Goal: Task Accomplishment & Management: Manage account settings

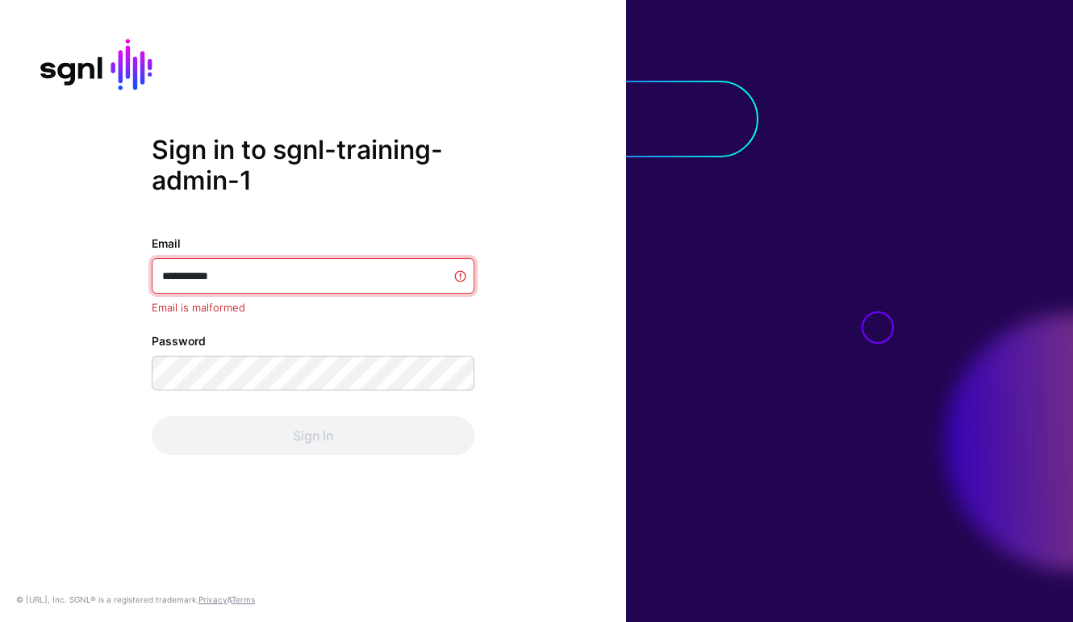
type input "**********"
type input "******"
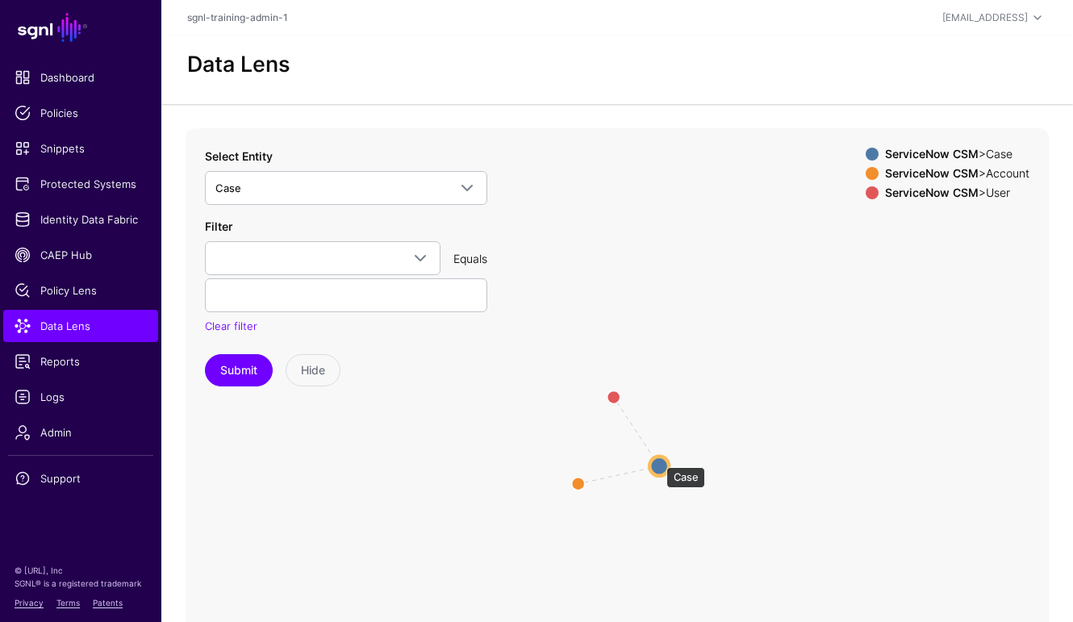
click at [658, 459] on circle at bounding box center [658, 466] width 19 height 19
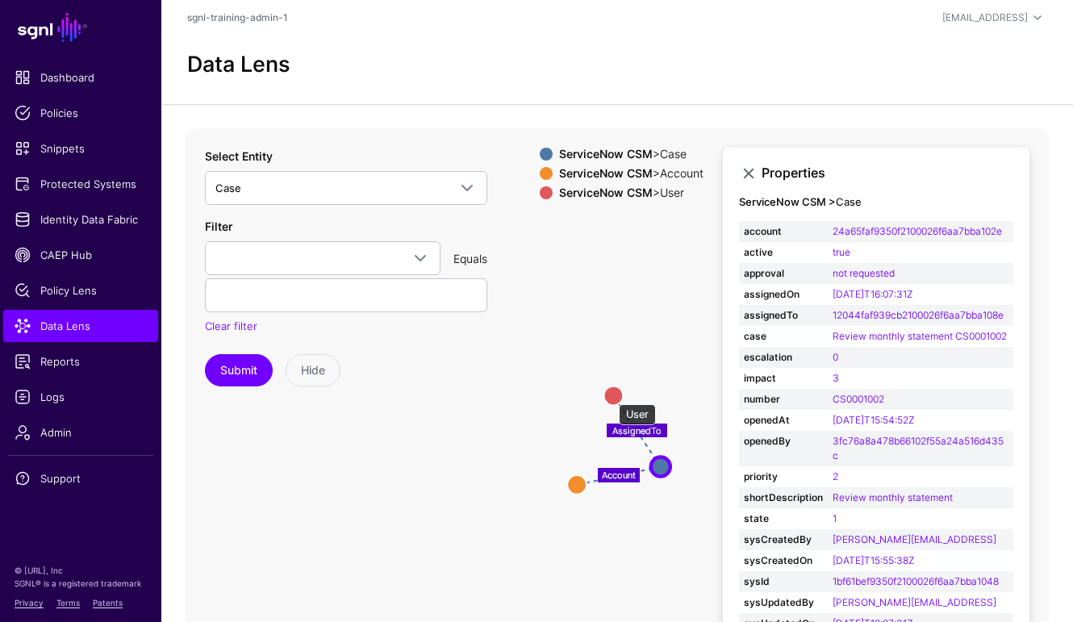
click at [611, 396] on circle at bounding box center [612, 395] width 19 height 19
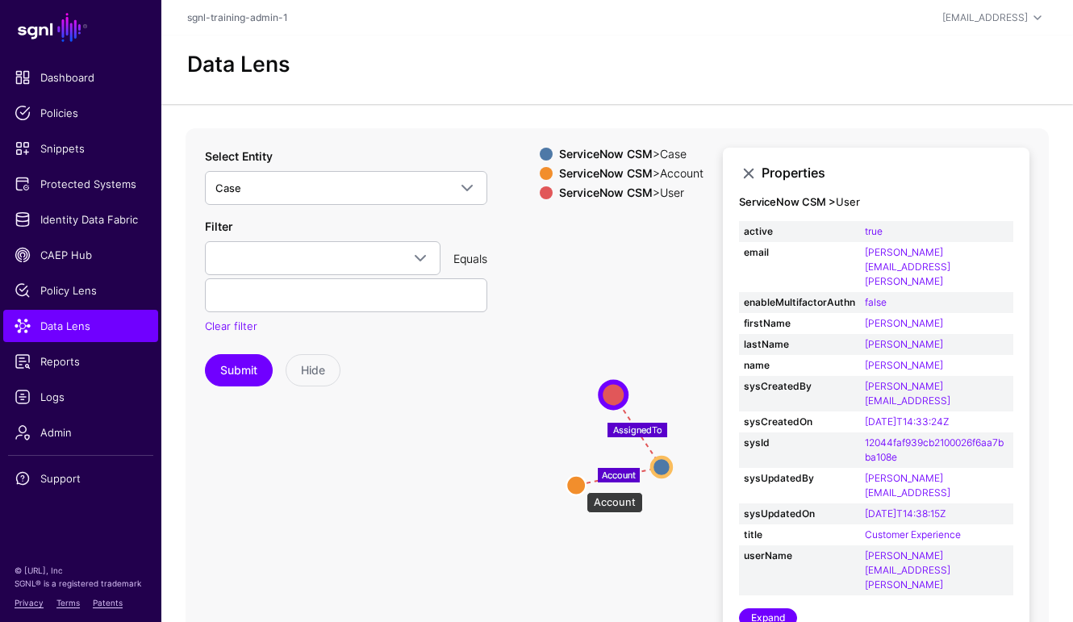
click at [578, 484] on circle at bounding box center [575, 484] width 19 height 19
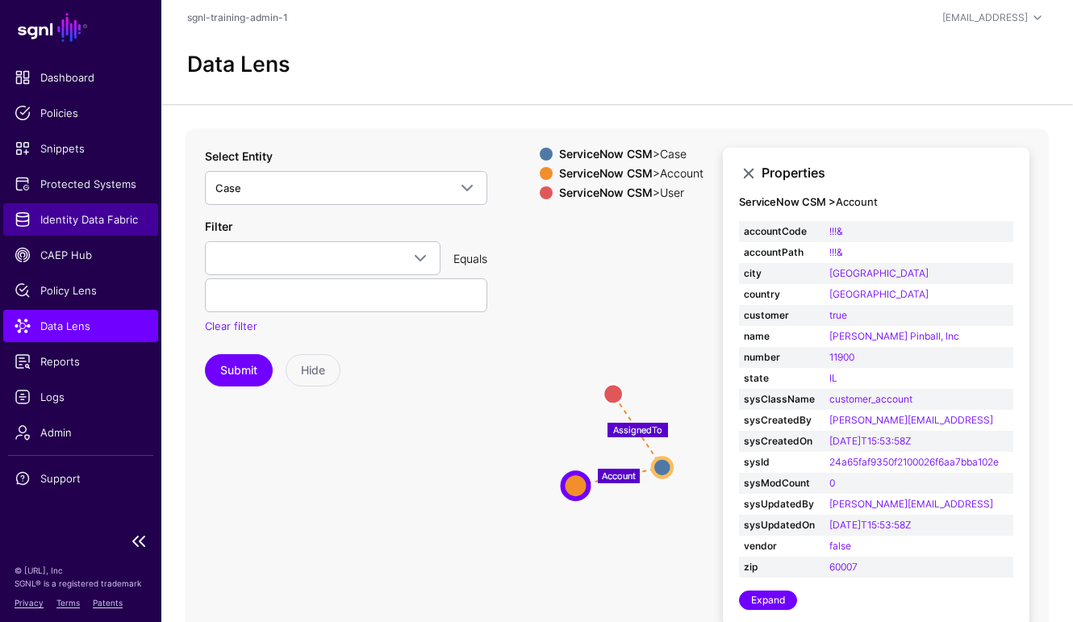
click at [78, 209] on link "Identity Data Fabric" at bounding box center [80, 219] width 155 height 32
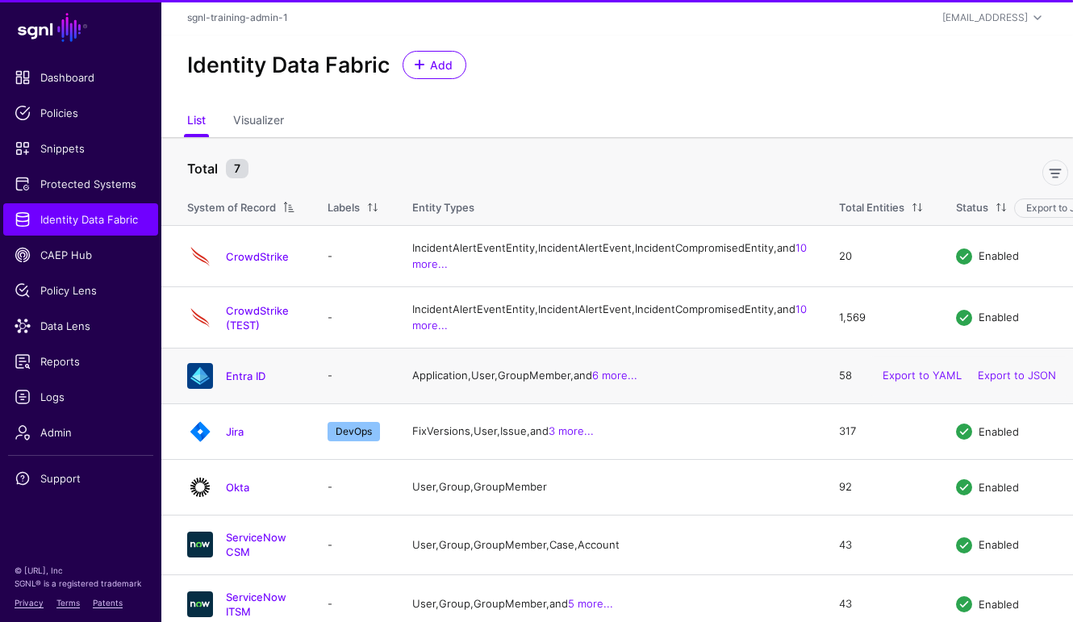
scroll to position [84, 0]
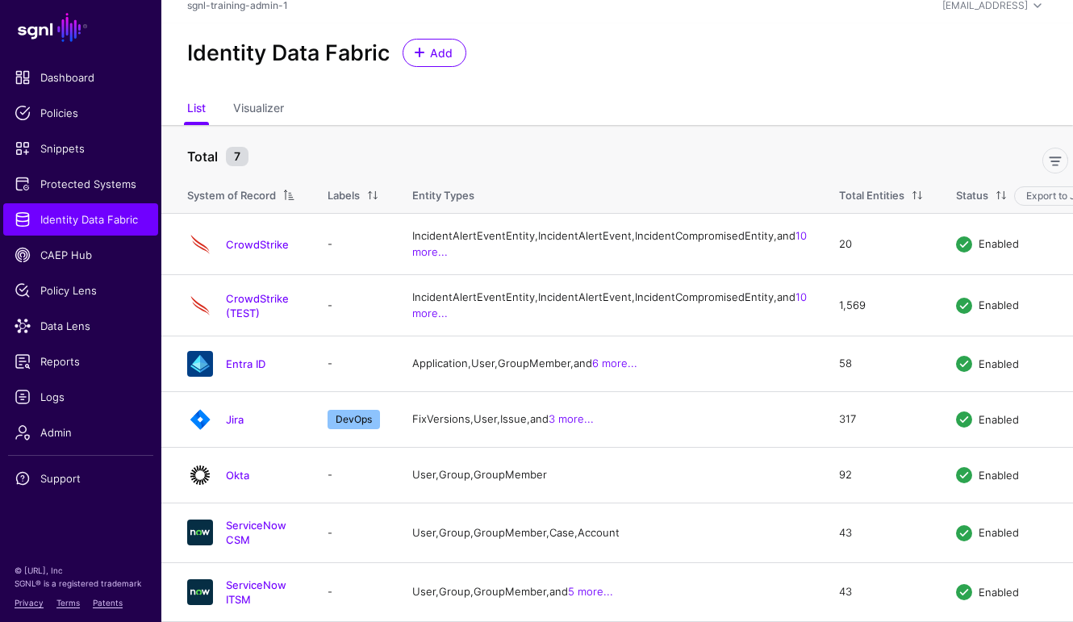
click at [286, 585] on link "ServiceNow ITSM" at bounding box center [256, 591] width 61 height 27
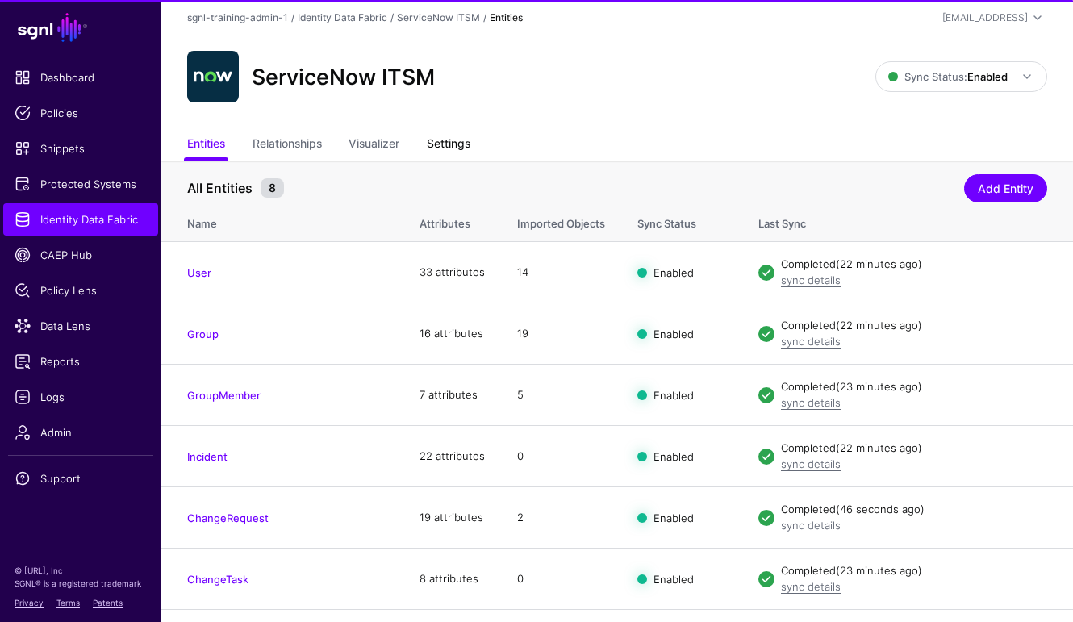
click at [453, 136] on link "Settings" at bounding box center [449, 145] width 44 height 31
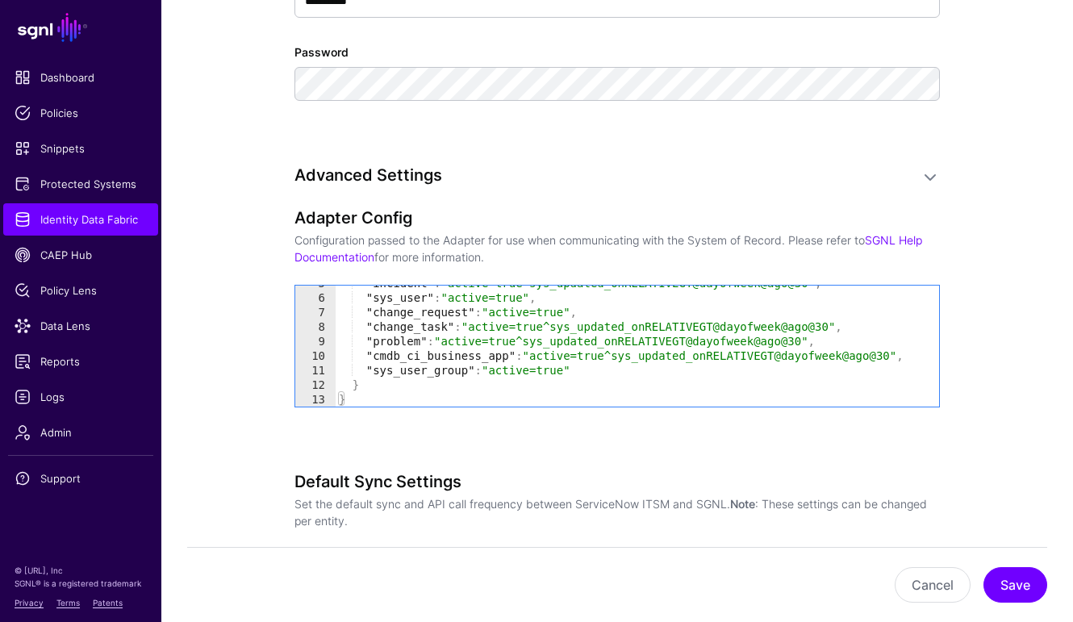
scroll to position [1836, 0]
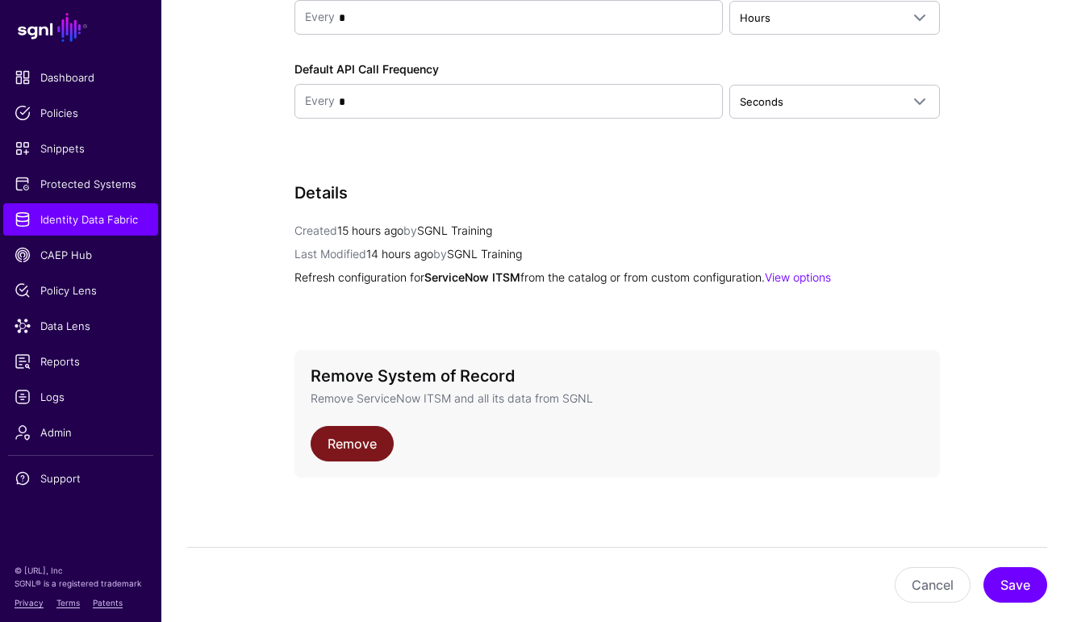
click at [388, 441] on link "Remove" at bounding box center [352, 443] width 83 height 35
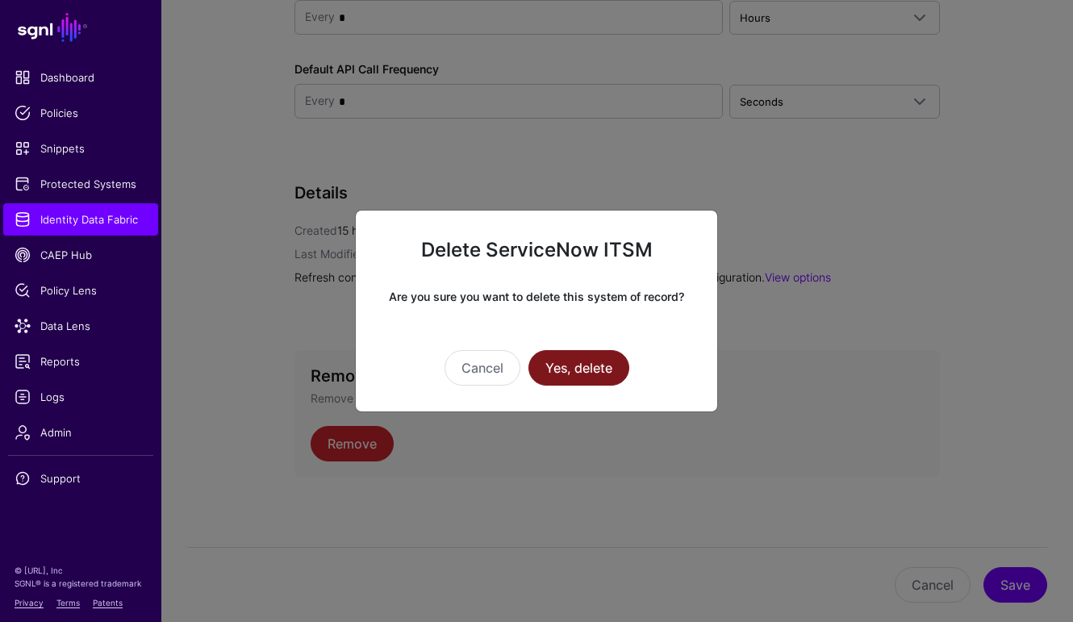
click at [604, 351] on button "Yes, delete" at bounding box center [578, 367] width 101 height 35
drag, startPoint x: 592, startPoint y: 375, endPoint x: 595, endPoint y: 365, distance: 10.2
click at [592, 374] on button "Yes, delete" at bounding box center [578, 367] width 101 height 35
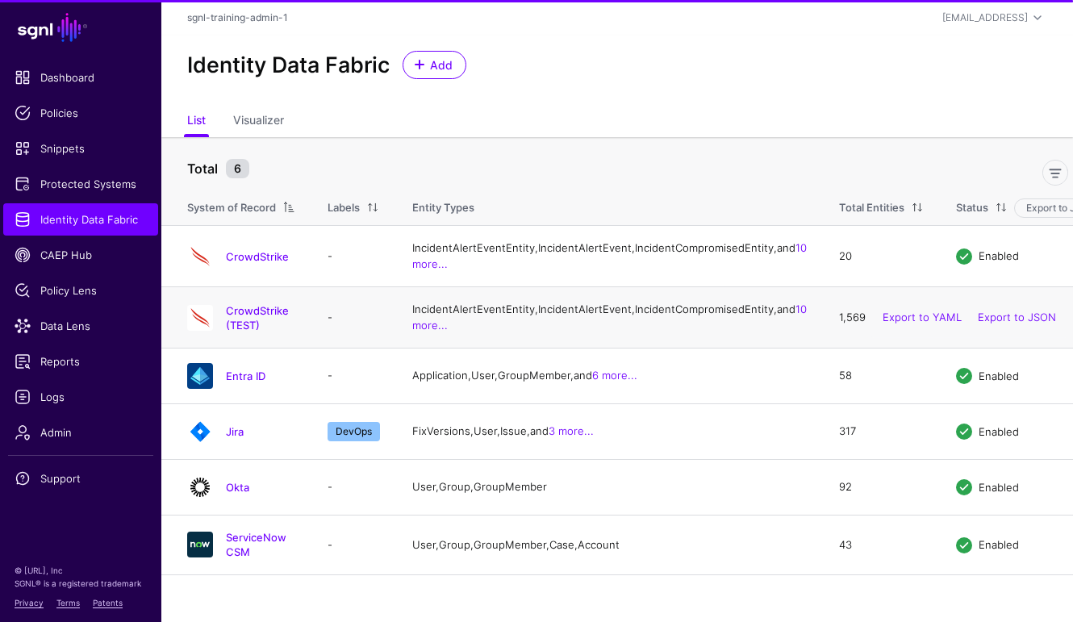
scroll to position [23, 0]
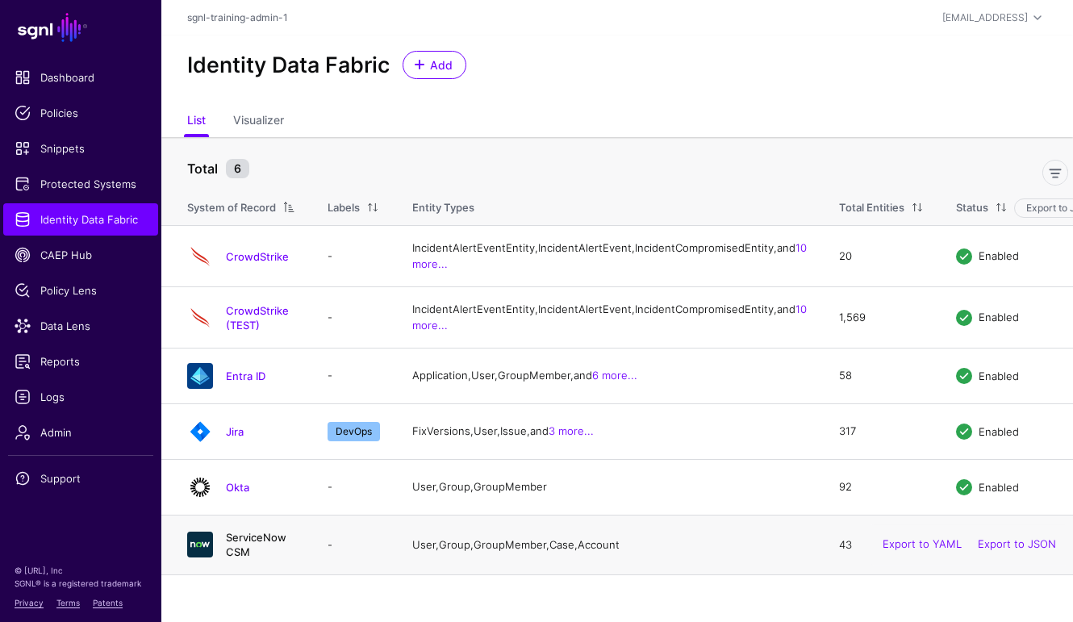
click at [286, 558] on link "ServiceNow CSM" at bounding box center [256, 544] width 61 height 27
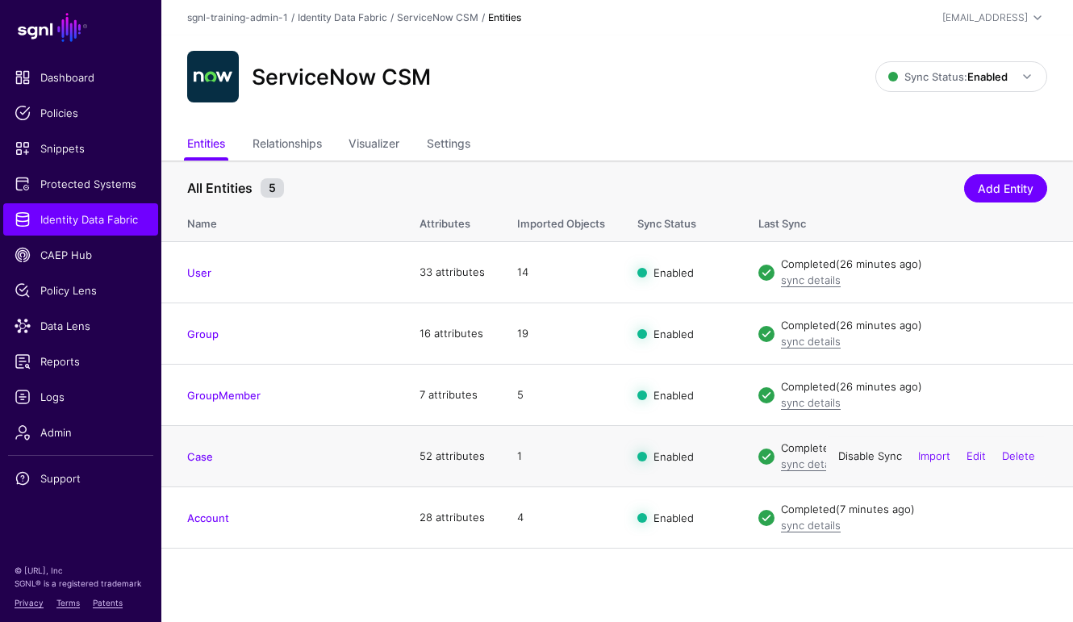
click at [873, 456] on link "Disable Sync" at bounding box center [870, 455] width 64 height 13
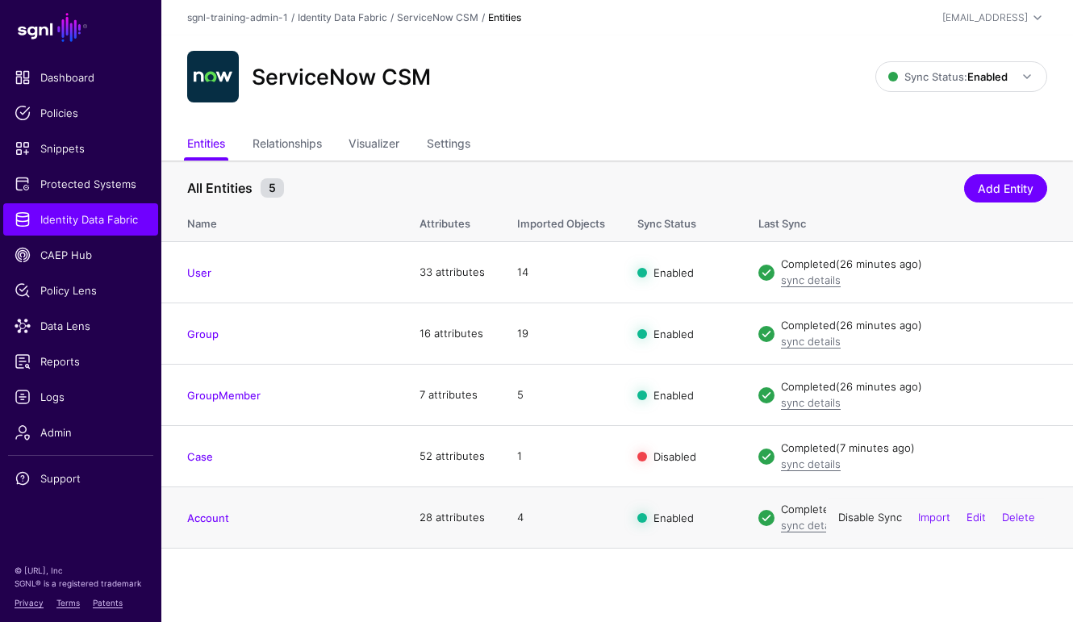
click at [867, 513] on link "Disable Sync" at bounding box center [870, 517] width 64 height 13
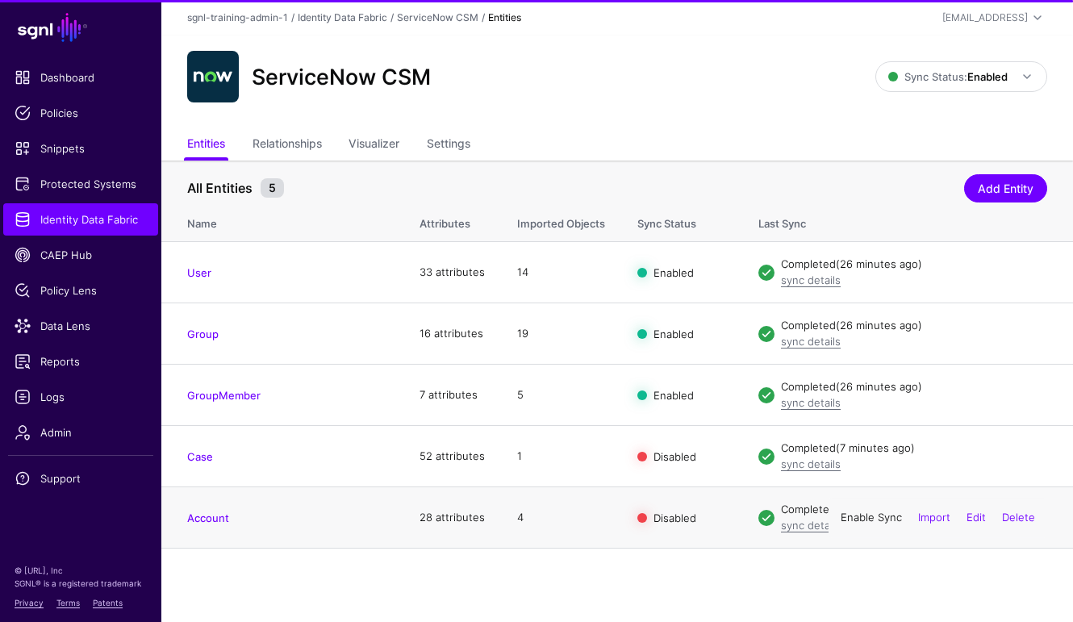
click at [868, 516] on link "Enable Sync" at bounding box center [871, 517] width 61 height 13
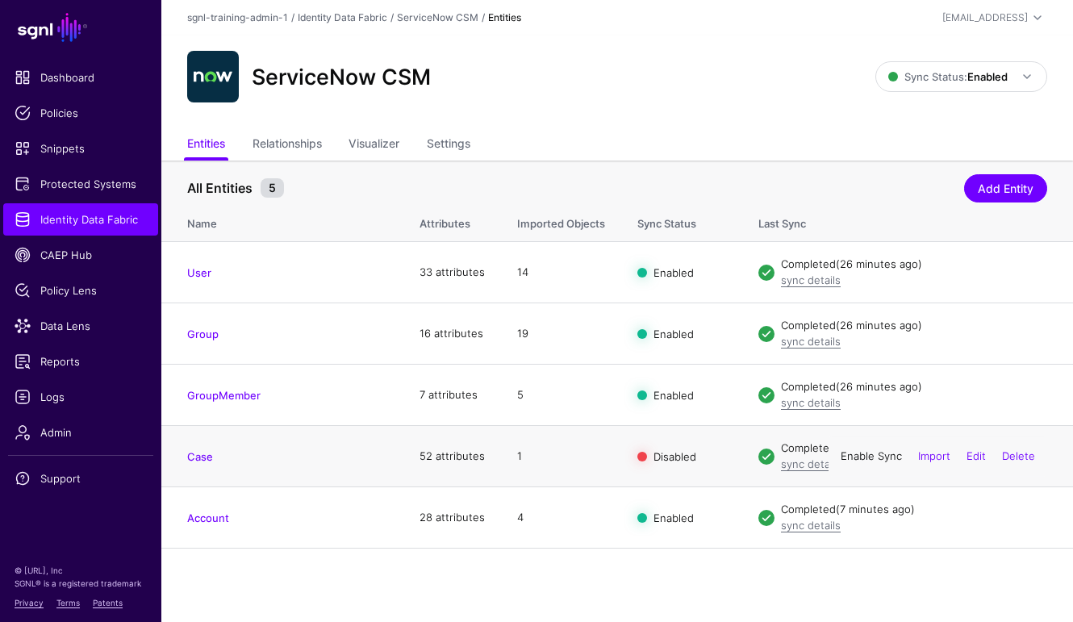
click at [877, 454] on link "Enable Sync" at bounding box center [871, 455] width 61 height 13
click at [655, 123] on div "ServiceNow CSM Sync Status: Enabled Enabled Syncing active for all configured e…" at bounding box center [617, 82] width 912 height 94
click at [648, 77] on div "ServiceNow CSM" at bounding box center [531, 77] width 701 height 52
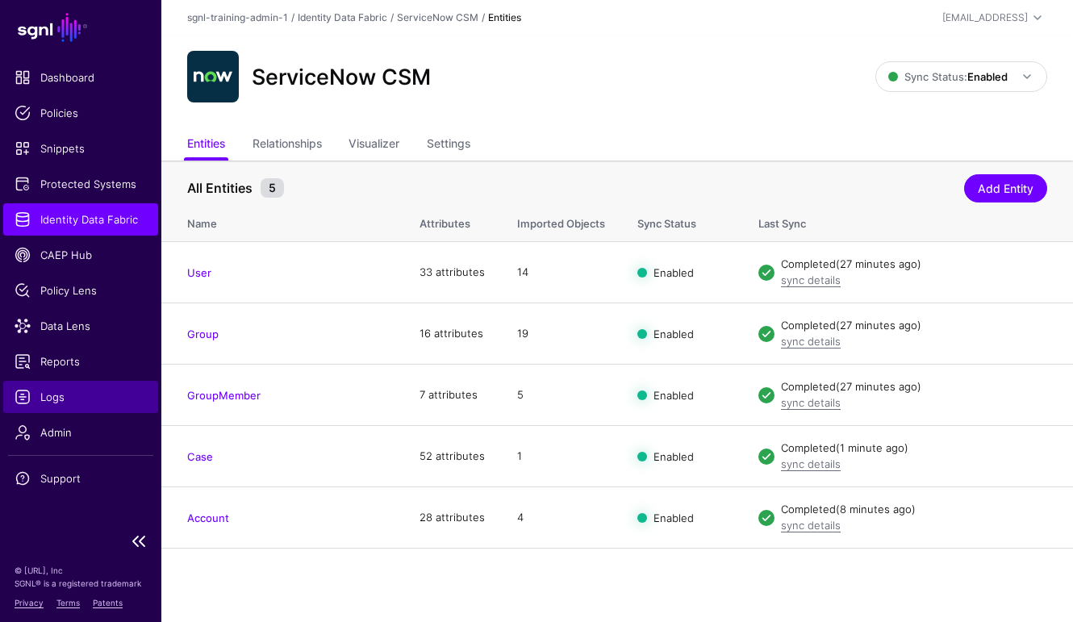
click at [60, 399] on span "Logs" at bounding box center [81, 397] width 132 height 16
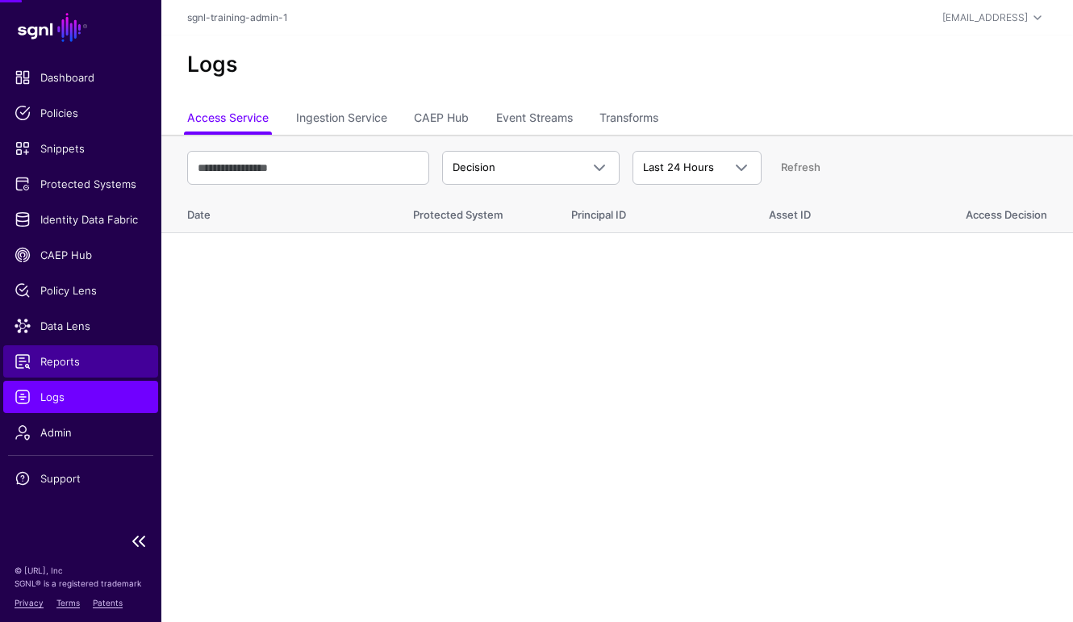
click at [62, 362] on span "Reports" at bounding box center [81, 361] width 132 height 16
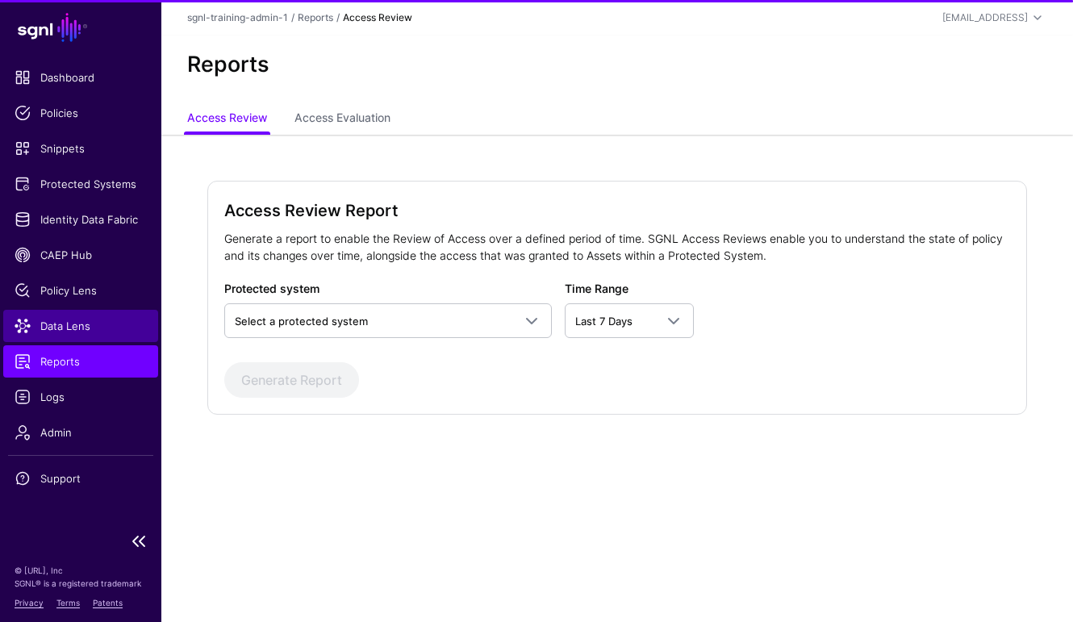
click at [68, 329] on span "Data Lens" at bounding box center [81, 326] width 132 height 16
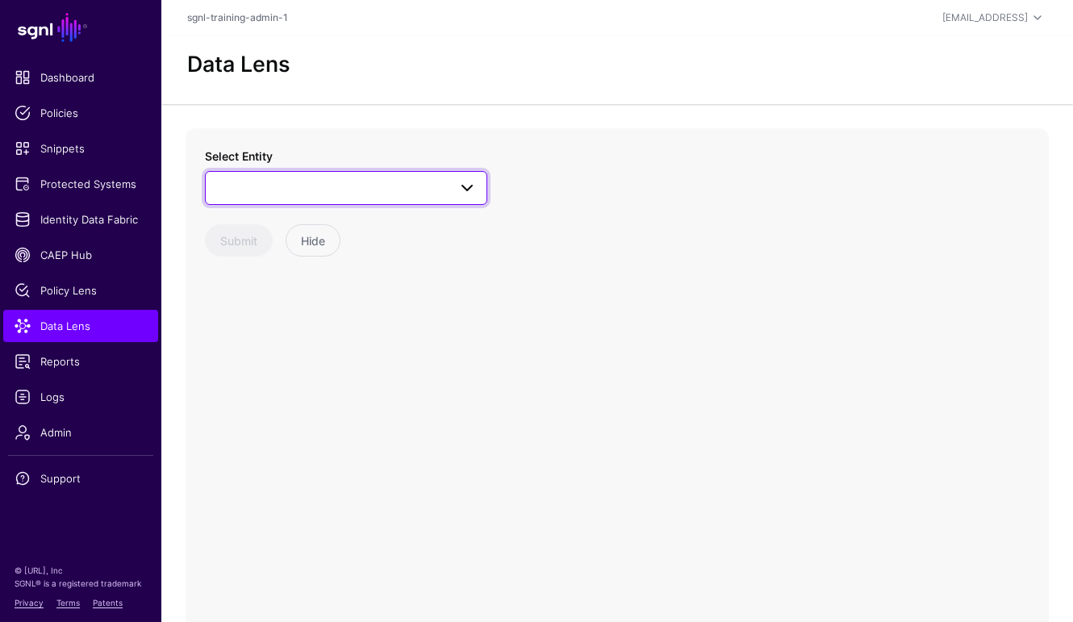
click at [377, 179] on span at bounding box center [345, 187] width 261 height 19
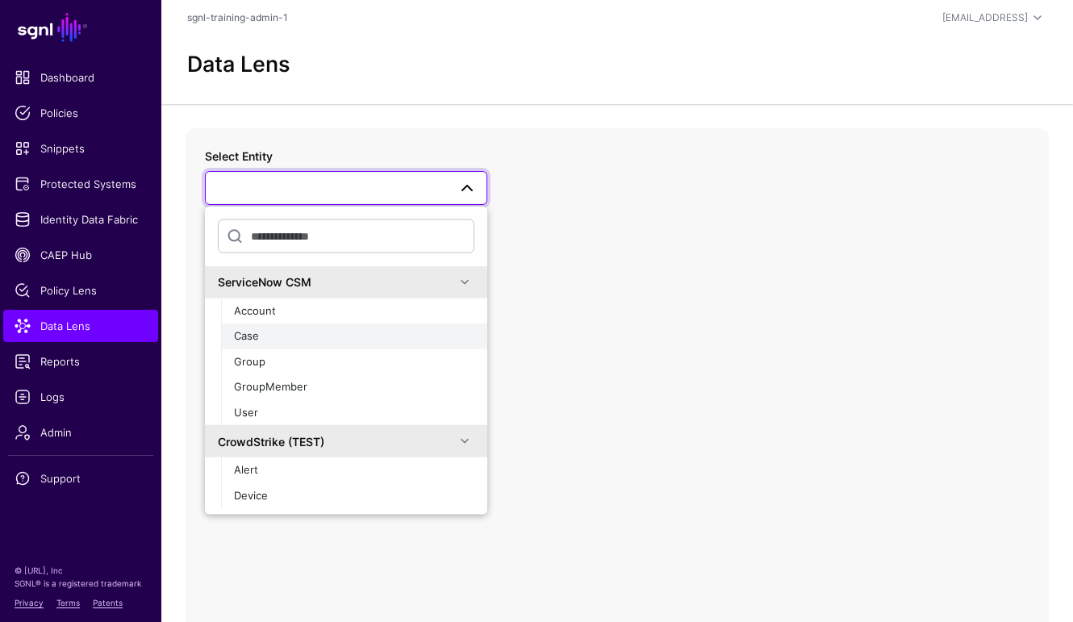
click at [255, 344] on button "Case" at bounding box center [354, 337] width 266 height 26
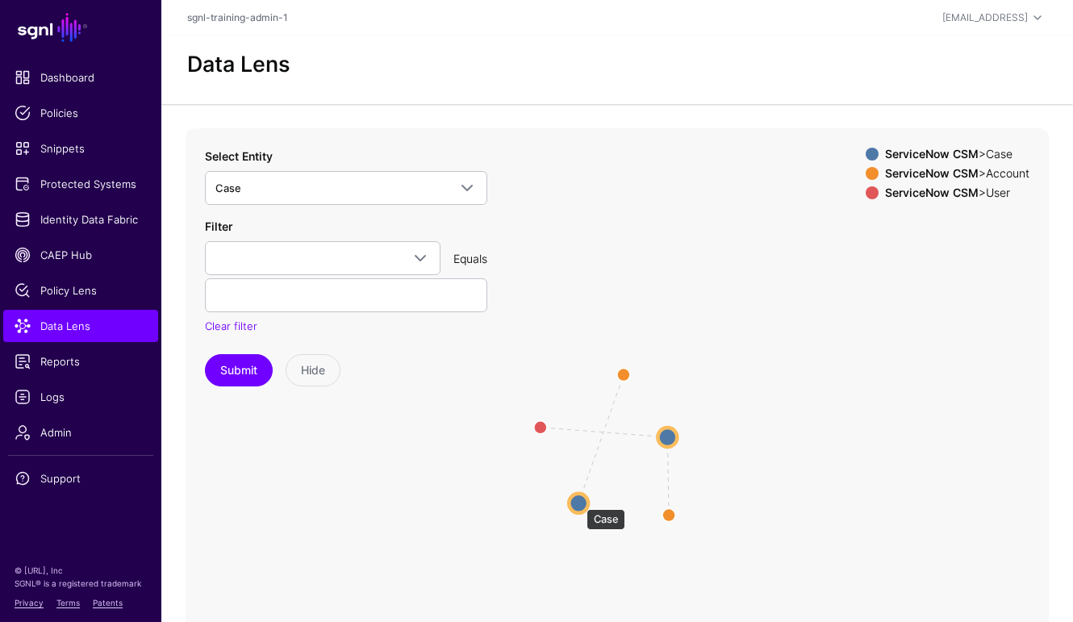
click at [578, 501] on circle at bounding box center [578, 503] width 19 height 19
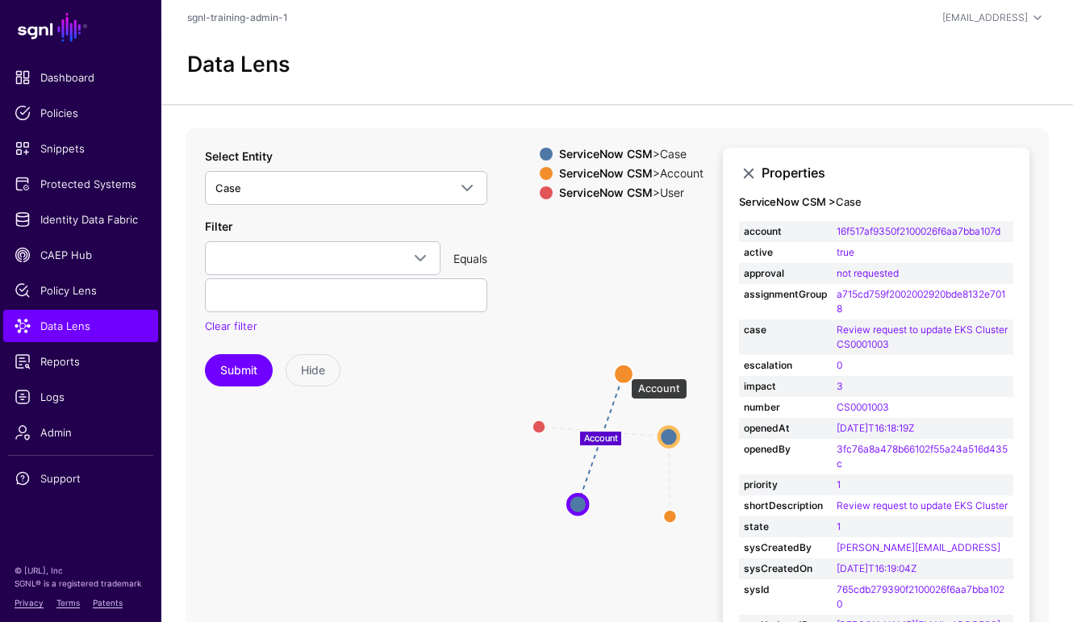
click at [623, 371] on circle at bounding box center [623, 374] width 19 height 19
click at [575, 508] on circle at bounding box center [576, 504] width 19 height 19
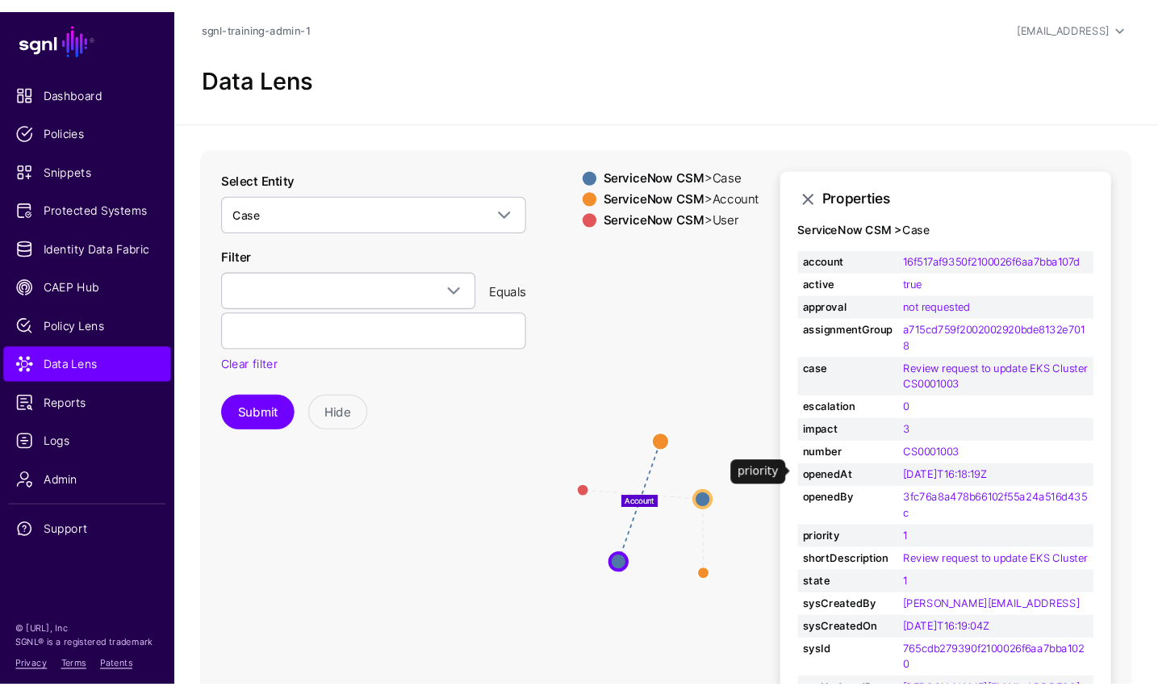
scroll to position [59, 0]
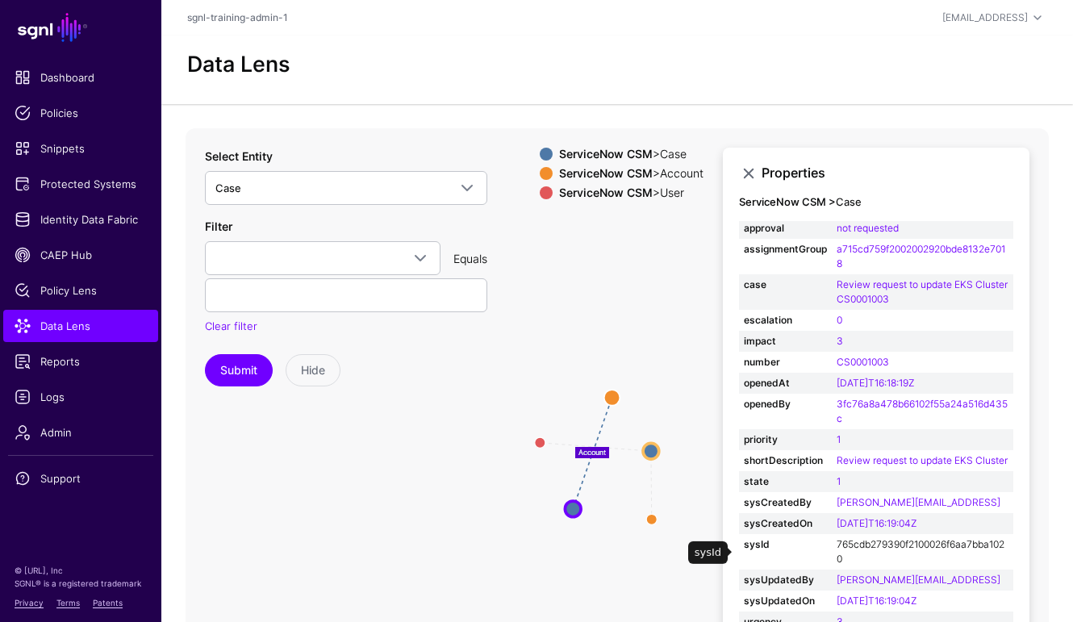
click at [851, 548] on link "765cdb279390f2100026f6aa7bba1020" at bounding box center [921, 551] width 168 height 27
type input "**********"
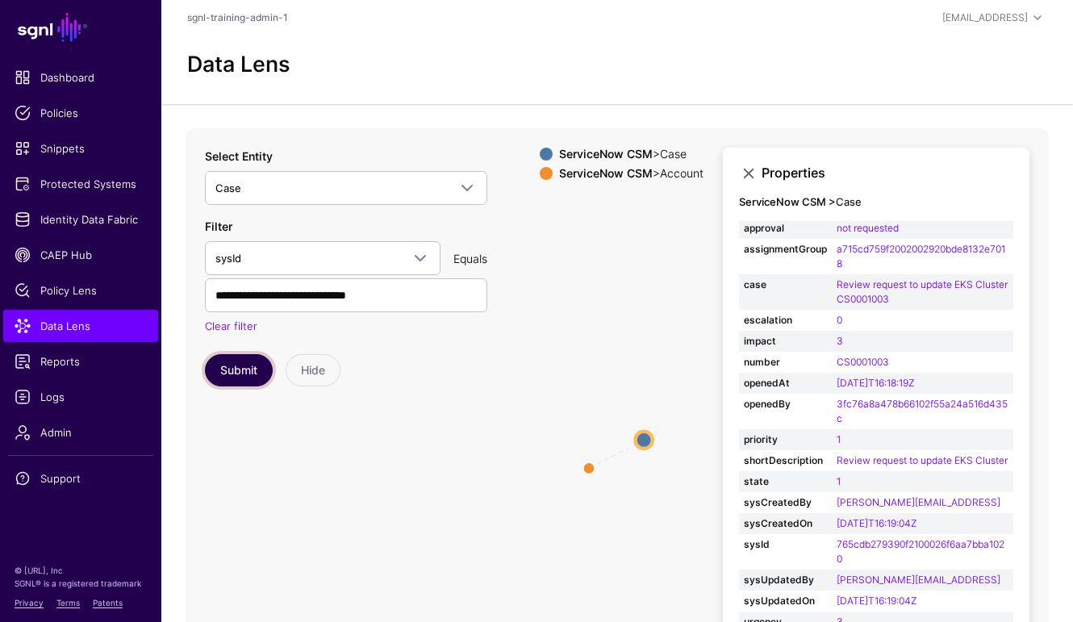
click at [232, 373] on button "Submit" at bounding box center [239, 370] width 68 height 32
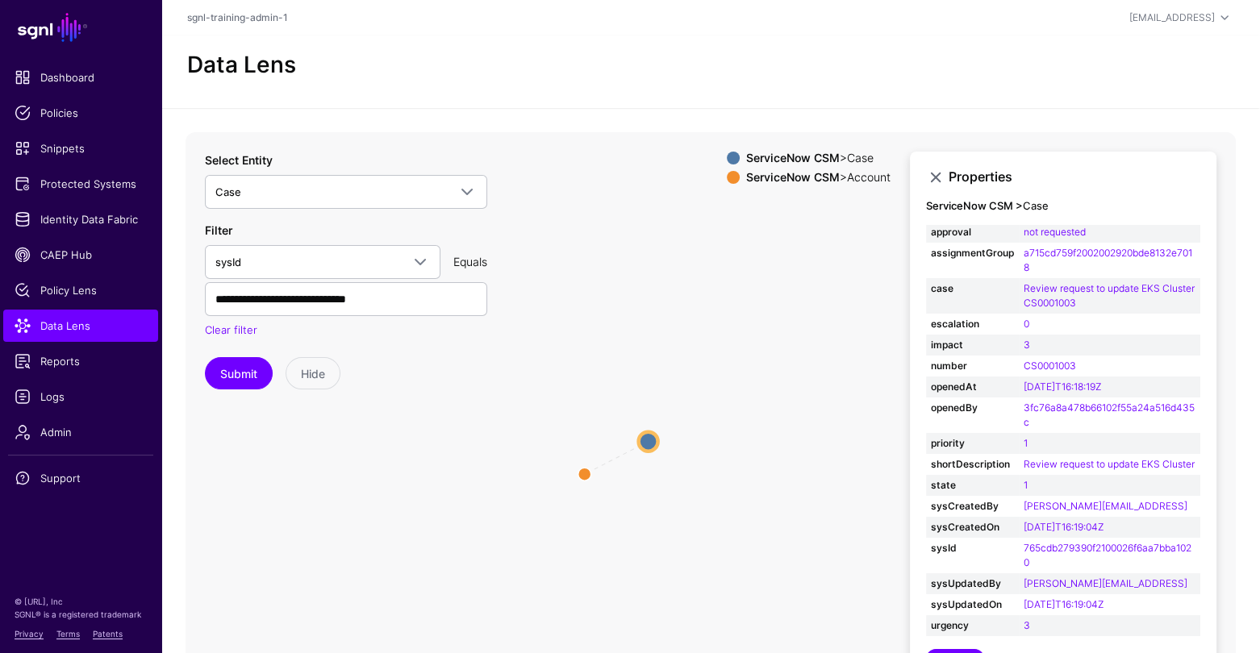
click at [695, 518] on icon "Account Case Case Account Account" at bounding box center [617, 454] width 863 height 645
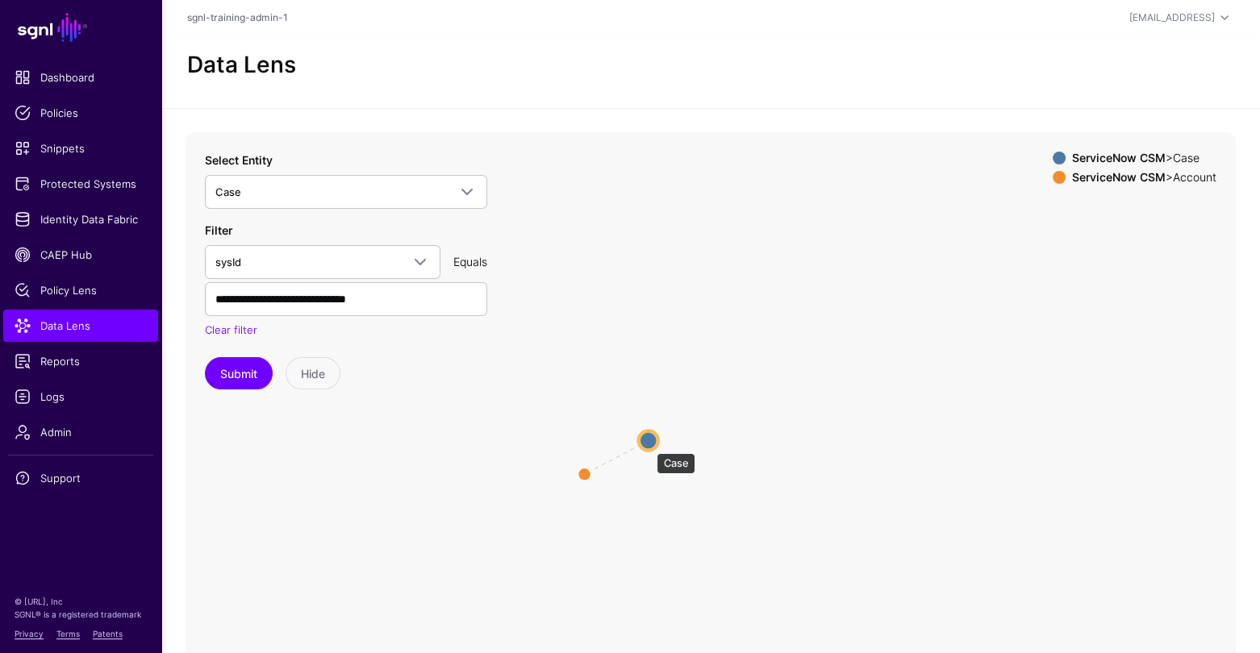
click at [649, 445] on circle at bounding box center [648, 440] width 19 height 19
click at [647, 439] on circle at bounding box center [648, 440] width 19 height 19
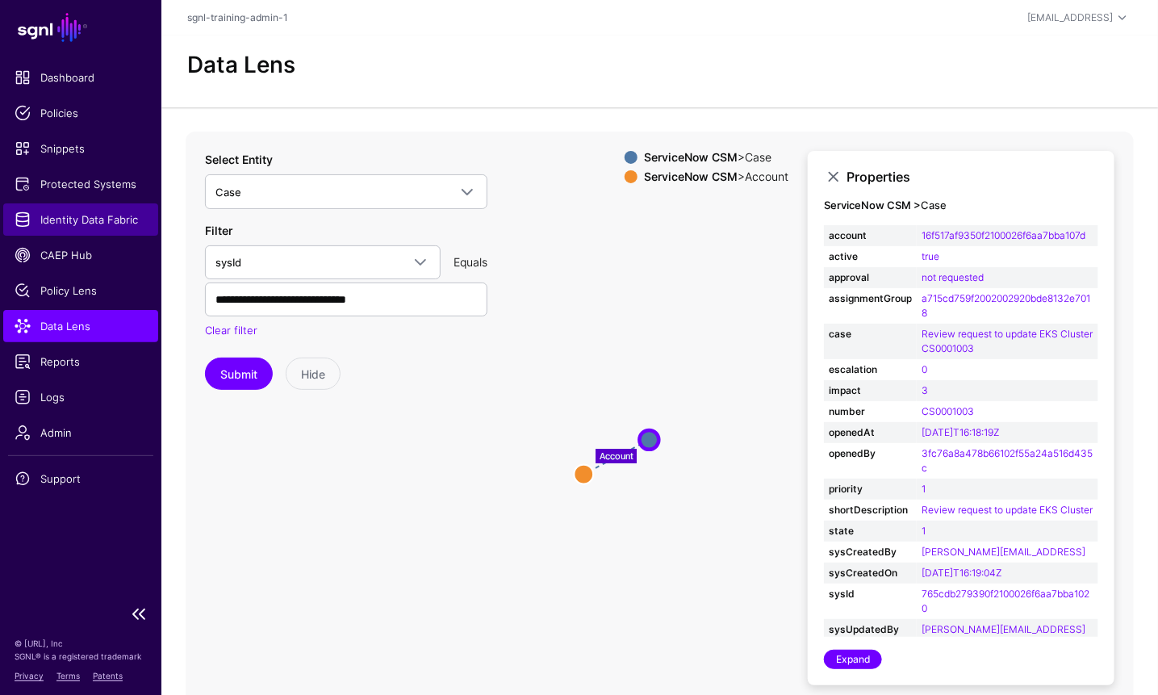
click at [83, 218] on span "Identity Data Fabric" at bounding box center [81, 219] width 132 height 16
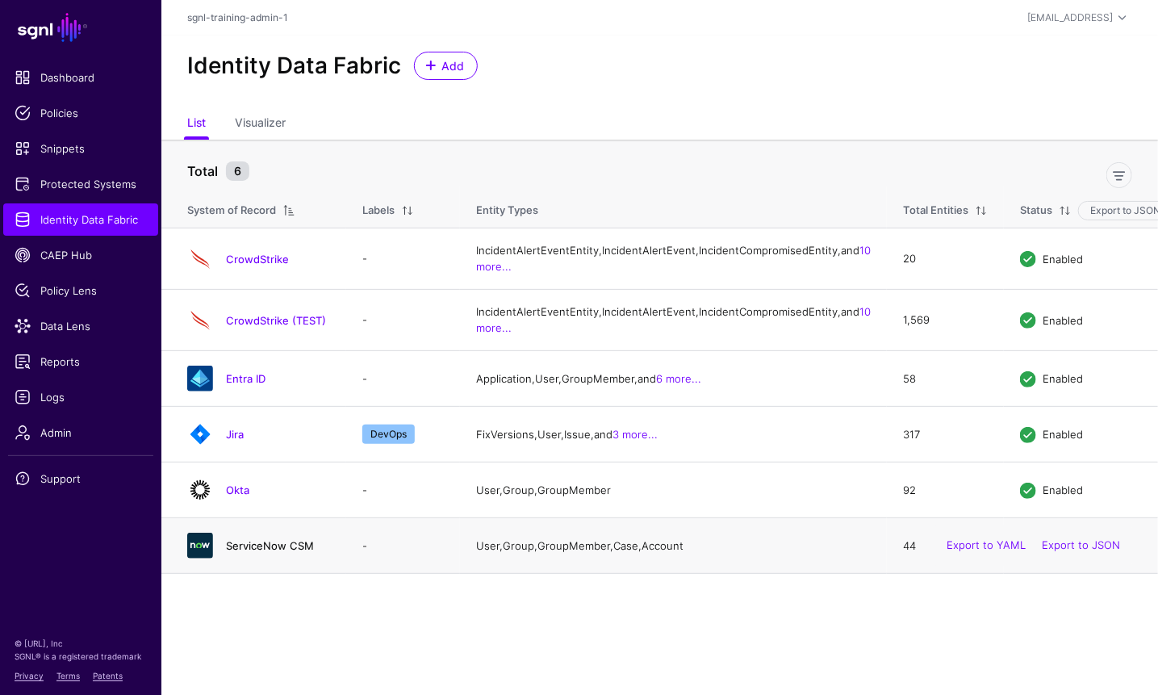
click at [278, 552] on link "ServiceNow CSM" at bounding box center [270, 545] width 88 height 13
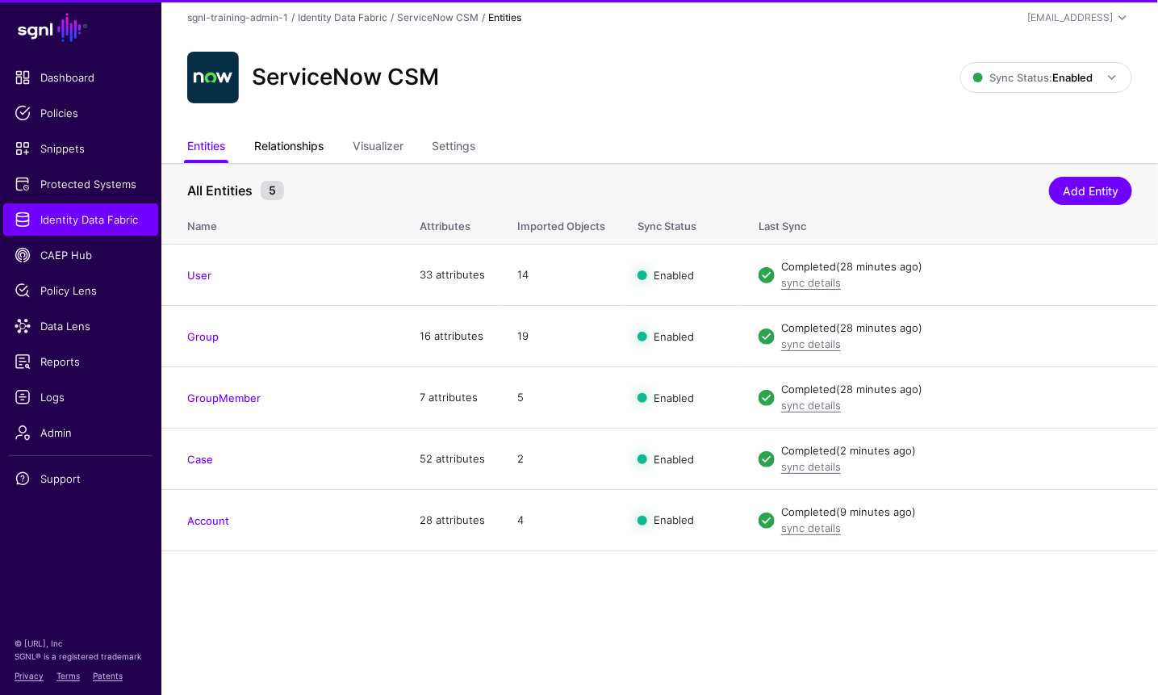
click at [302, 129] on div "ServiceNow CSM Sync Status: Enabled Enabled Syncing active for all configured e…" at bounding box center [659, 83] width 996 height 97
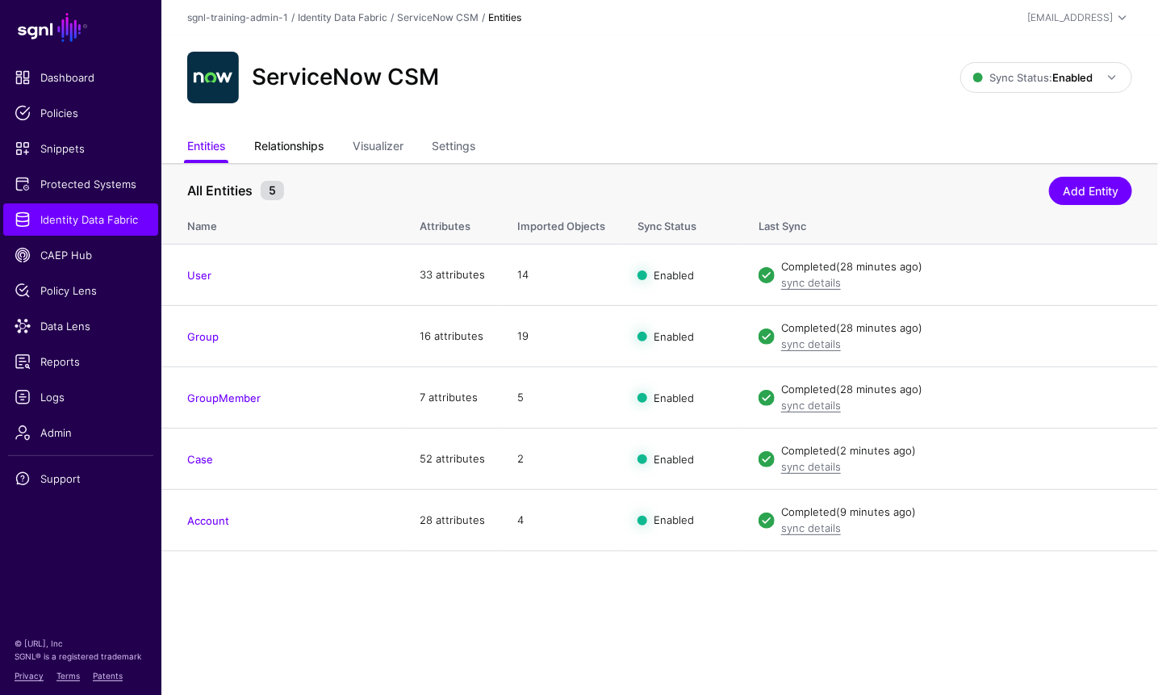
click at [304, 142] on link "Relationships" at bounding box center [288, 147] width 69 height 31
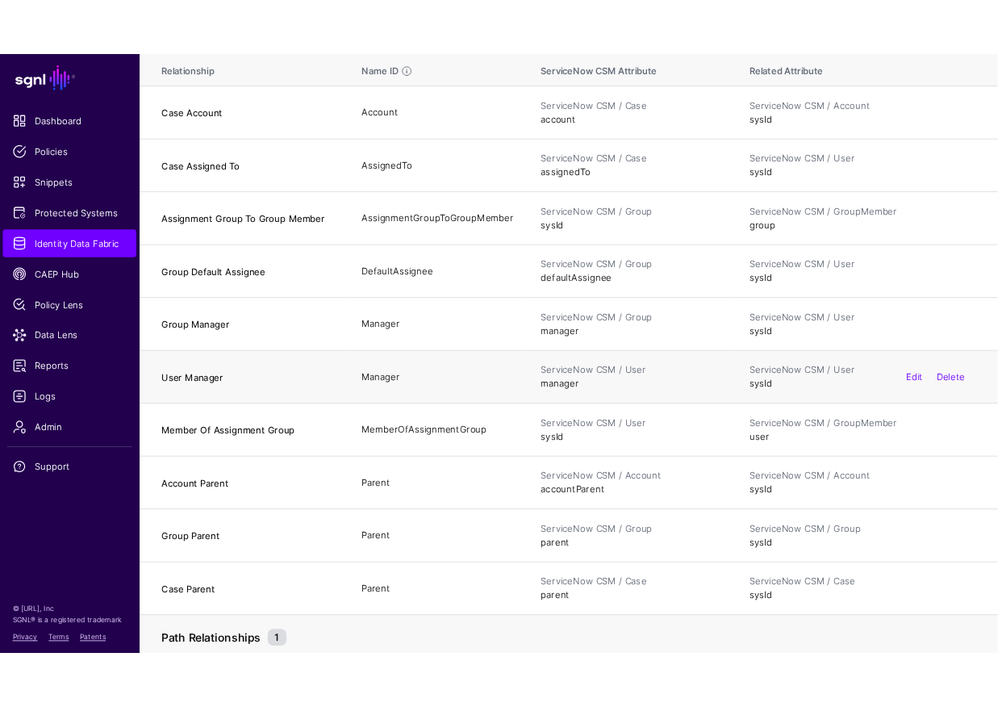
scroll to position [146, 0]
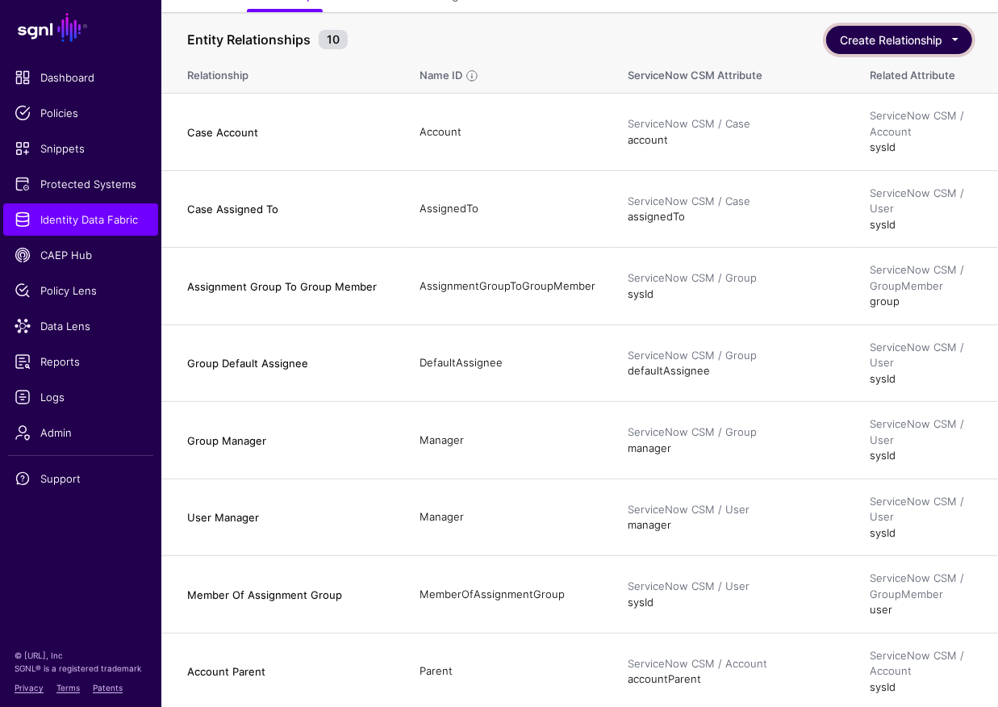
click at [928, 44] on button "Create Relationship" at bounding box center [899, 40] width 146 height 28
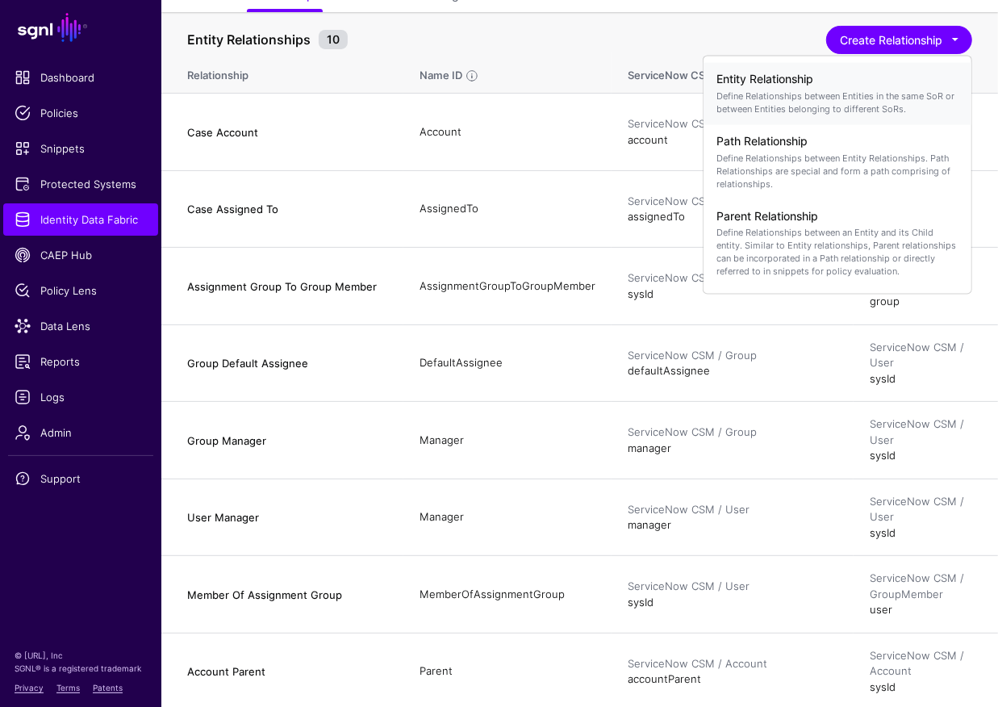
click at [791, 102] on p "Define Relationships between Entities in the same SoR or between Entities belon…" at bounding box center [837, 102] width 242 height 26
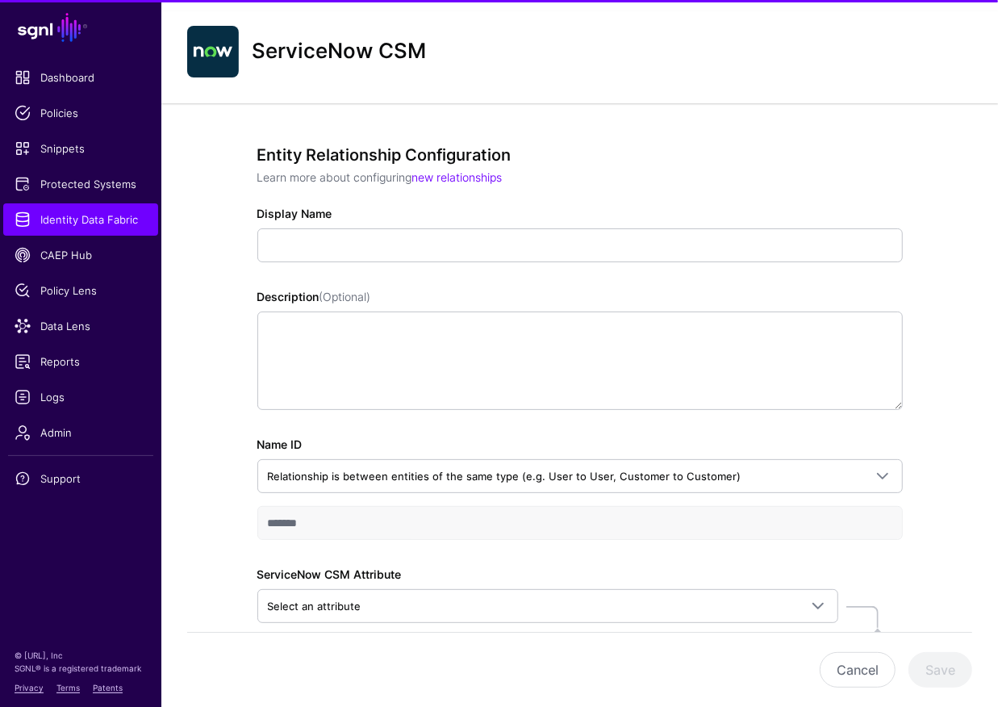
scroll to position [146, 0]
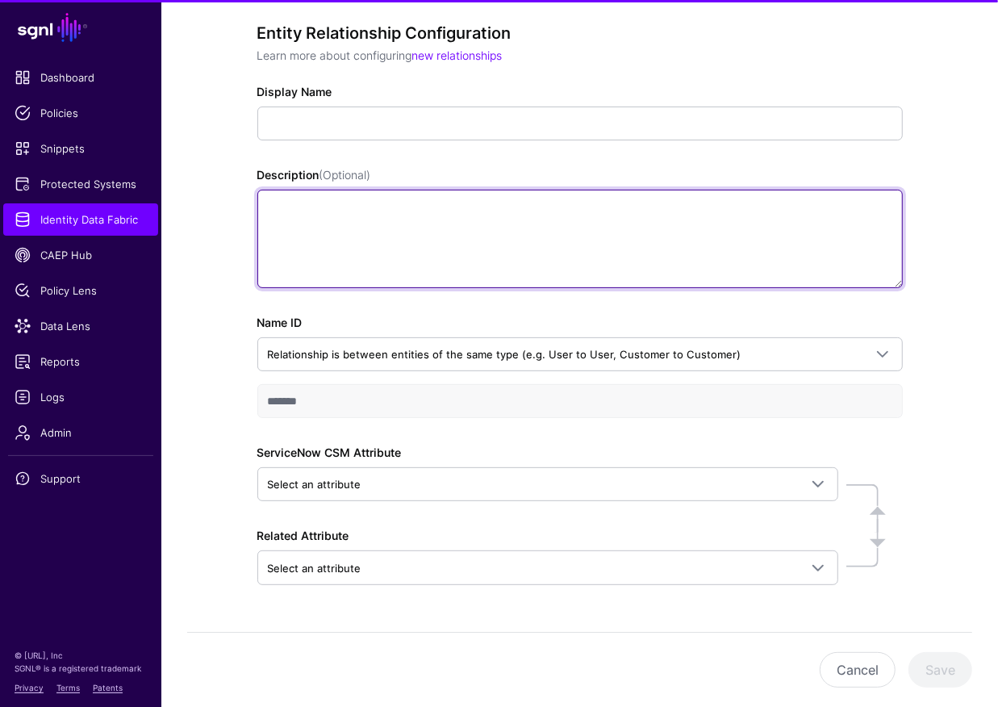
click at [421, 235] on textarea "Description (Optional)" at bounding box center [579, 239] width 645 height 98
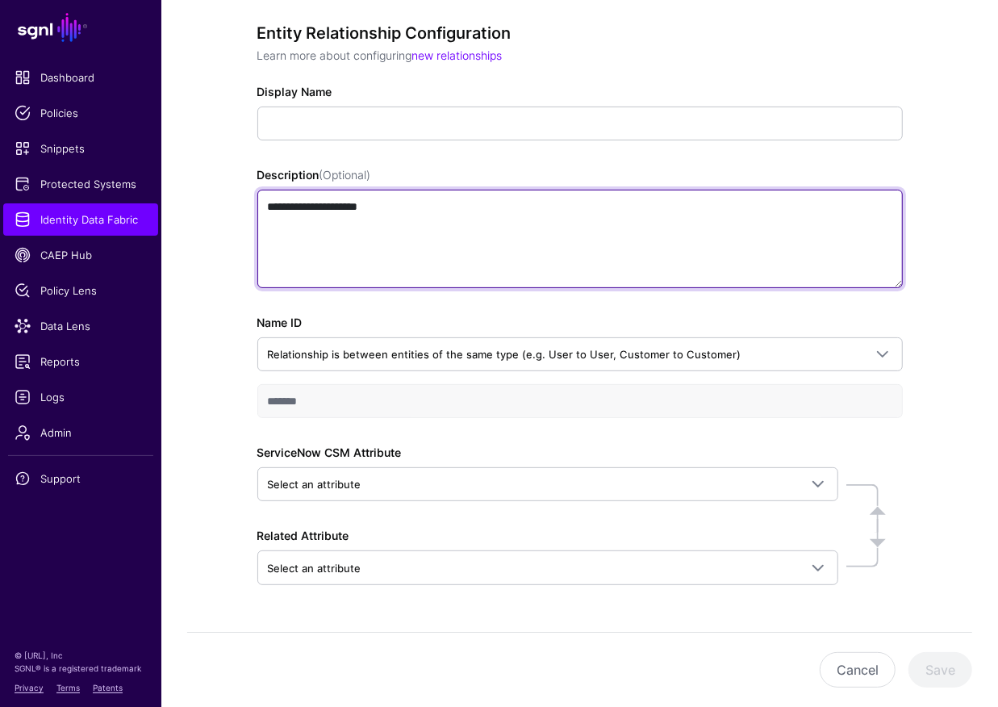
type textarea "**********"
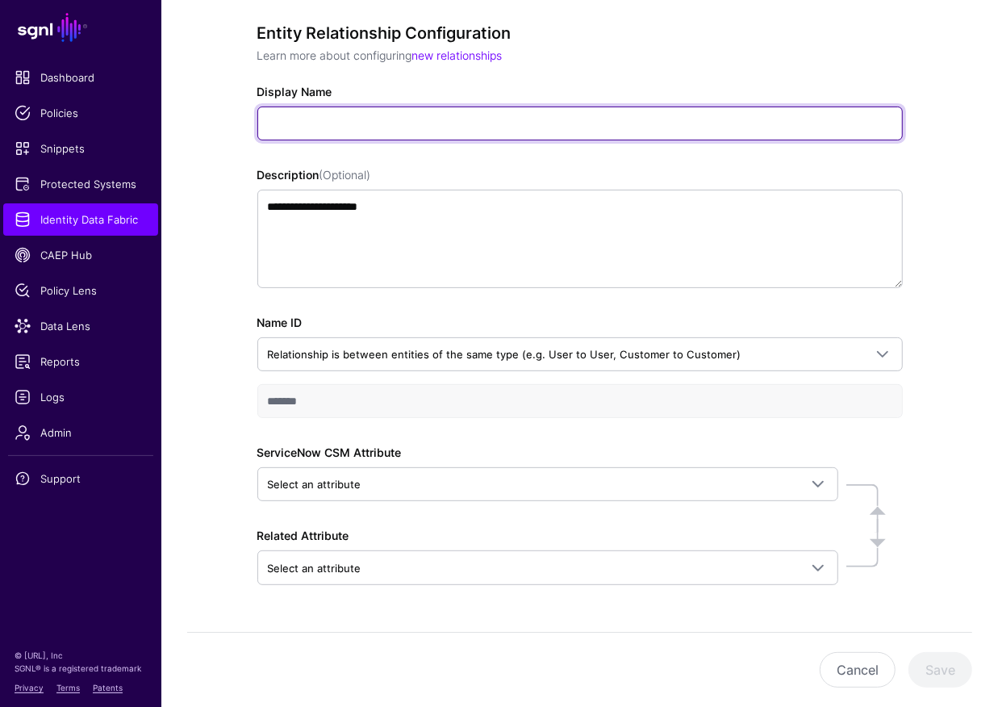
click at [528, 121] on input "Display Name" at bounding box center [579, 123] width 645 height 34
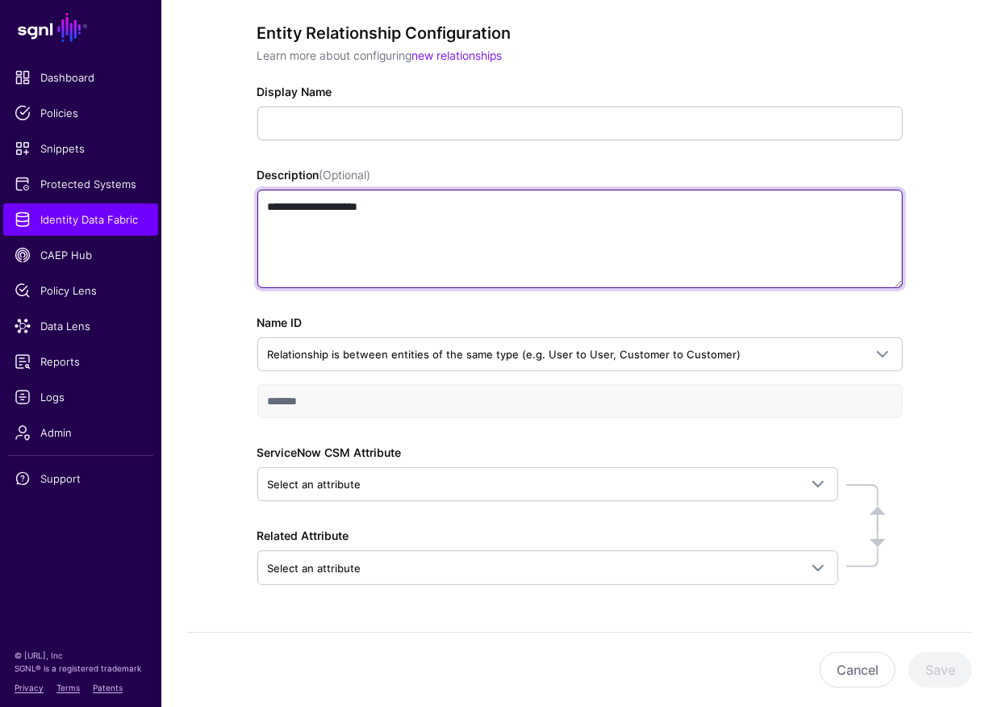
click at [411, 214] on textarea "**********" at bounding box center [579, 239] width 645 height 98
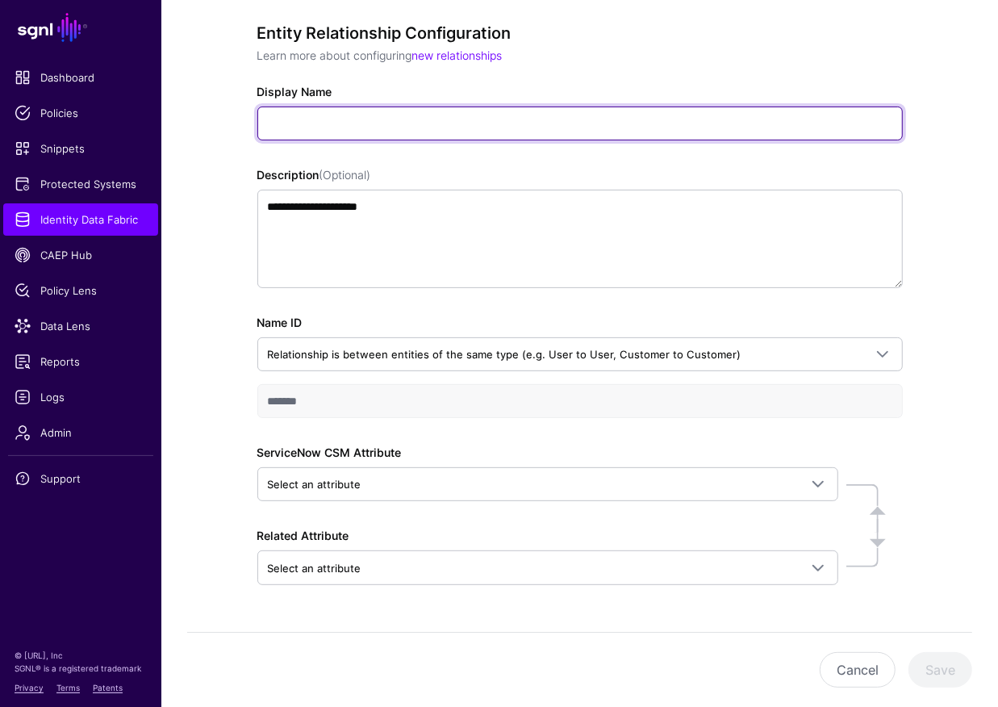
click at [392, 125] on input "Display Name" at bounding box center [579, 123] width 645 height 34
drag, startPoint x: 501, startPoint y: 116, endPoint x: 209, endPoint y: 114, distance: 292.1
click at [209, 114] on div "**********" at bounding box center [579, 366] width 837 height 771
type input "**********"
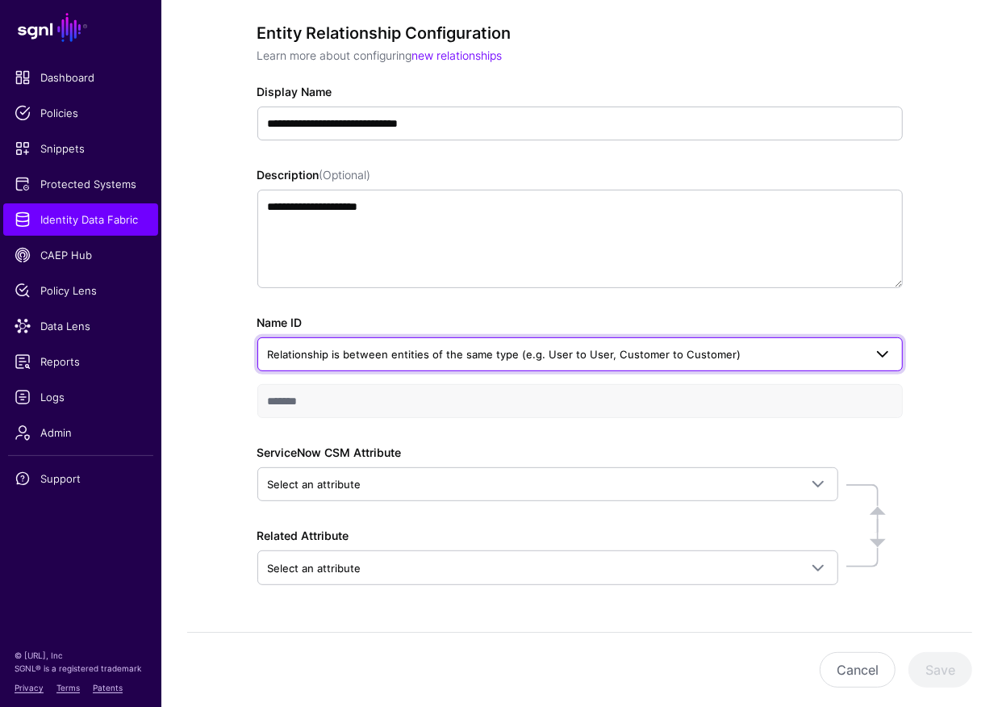
click at [456, 342] on link "Relationship is between entities of the same type (e.g. User to User, Customer …" at bounding box center [579, 354] width 645 height 34
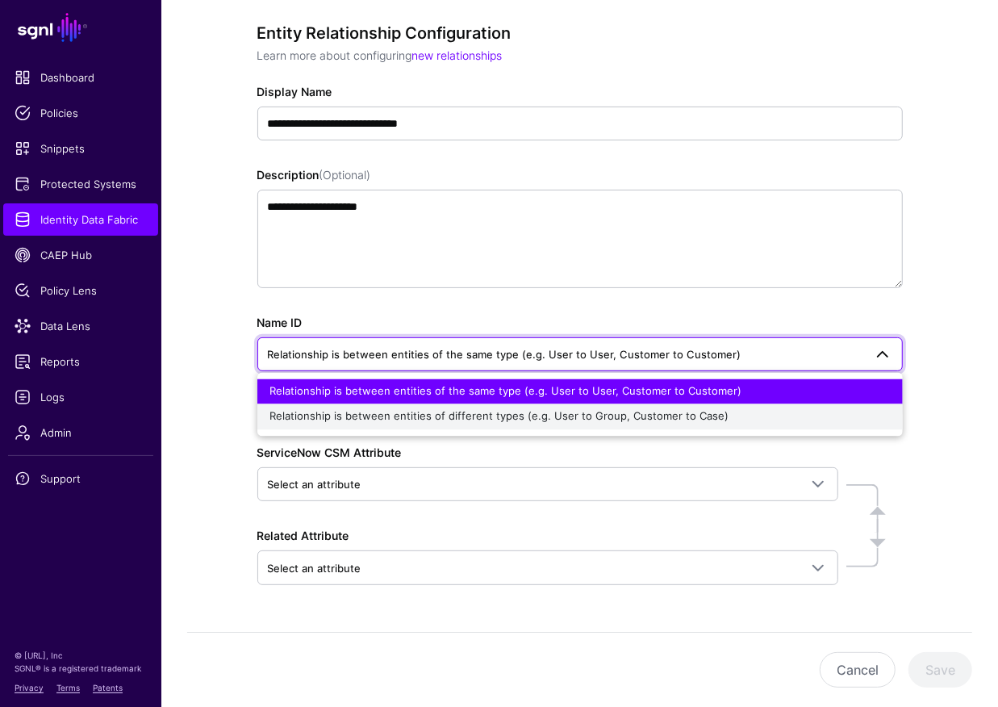
click at [385, 421] on span "Relationship is between entities of different types (e.g. User to Group, Custom…" at bounding box center [499, 416] width 459 height 13
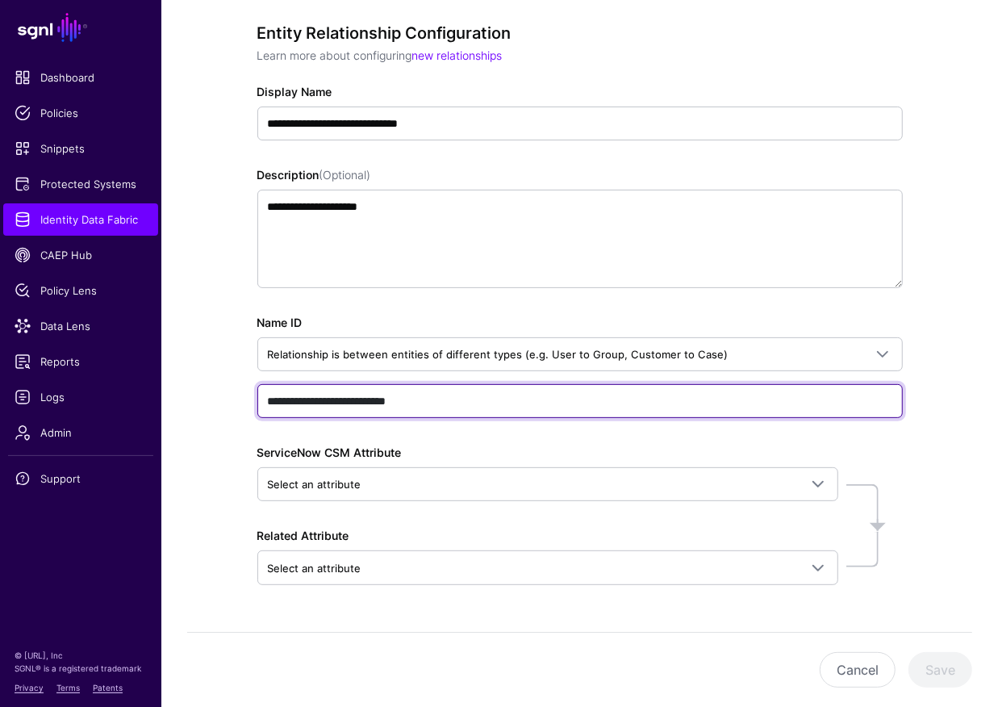
drag, startPoint x: 274, startPoint y: 400, endPoint x: 266, endPoint y: 399, distance: 8.1
click at [266, 399] on input "**********" at bounding box center [579, 401] width 645 height 34
click at [299, 395] on input "**********" at bounding box center [579, 401] width 645 height 34
click at [347, 399] on input "**********" at bounding box center [579, 401] width 645 height 34
click at [357, 400] on input "**********" at bounding box center [579, 401] width 645 height 34
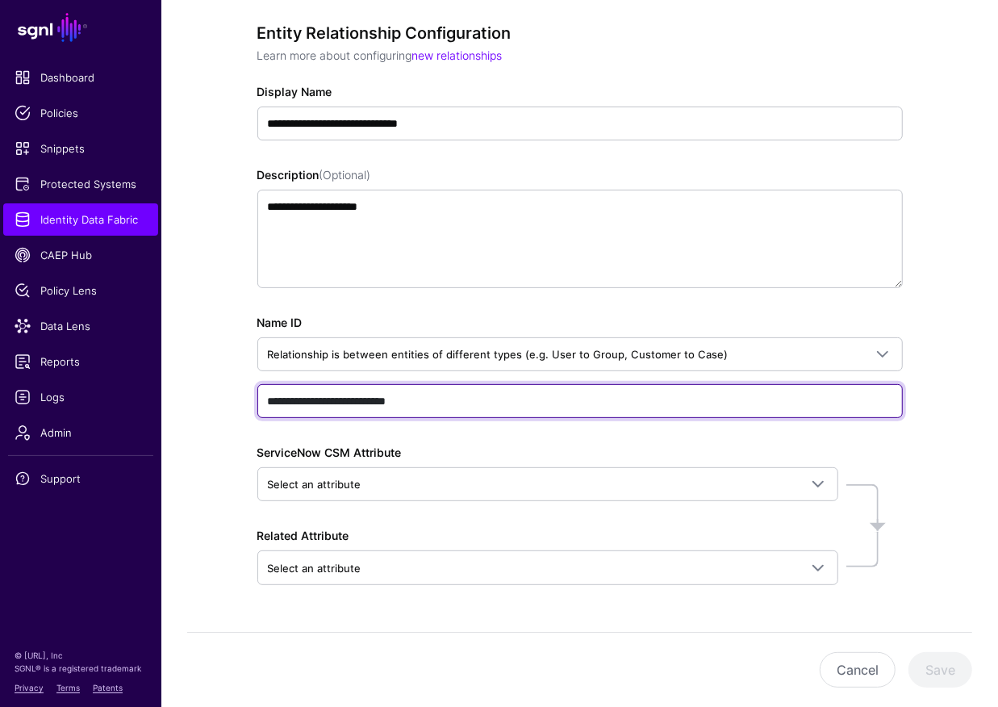
click at [423, 398] on input "**********" at bounding box center [579, 401] width 645 height 34
click at [549, 392] on input "**********" at bounding box center [579, 401] width 645 height 34
drag, startPoint x: 444, startPoint y: 395, endPoint x: 168, endPoint y: 395, distance: 275.9
click at [168, 395] on div "**********" at bounding box center [579, 366] width 837 height 771
type input "**********"
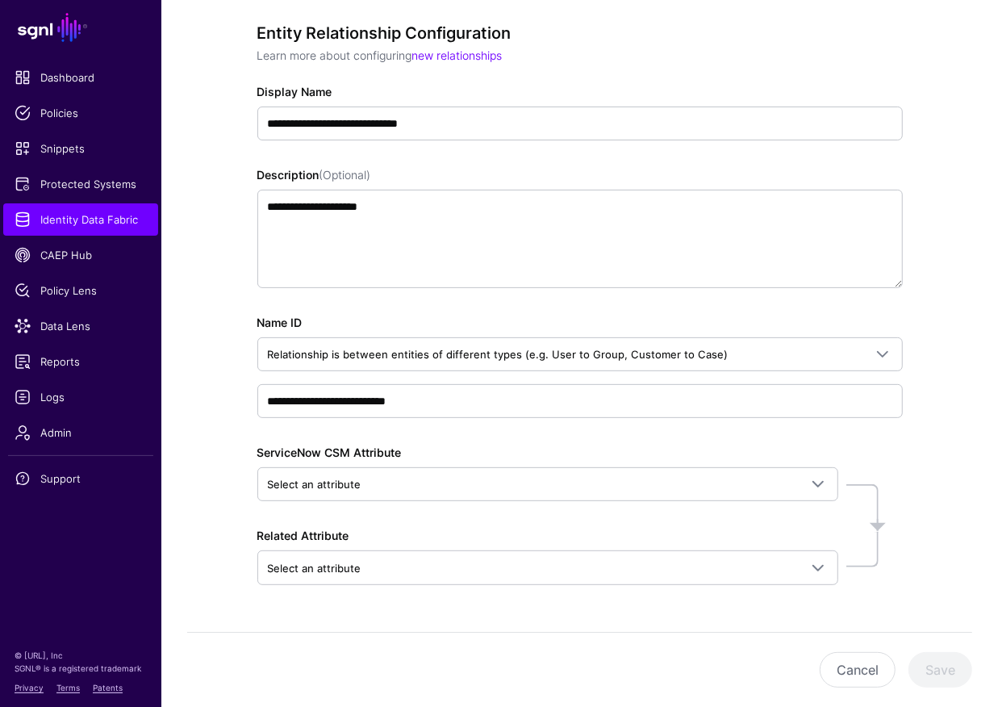
click at [480, 141] on div "**********" at bounding box center [579, 326] width 645 height 607
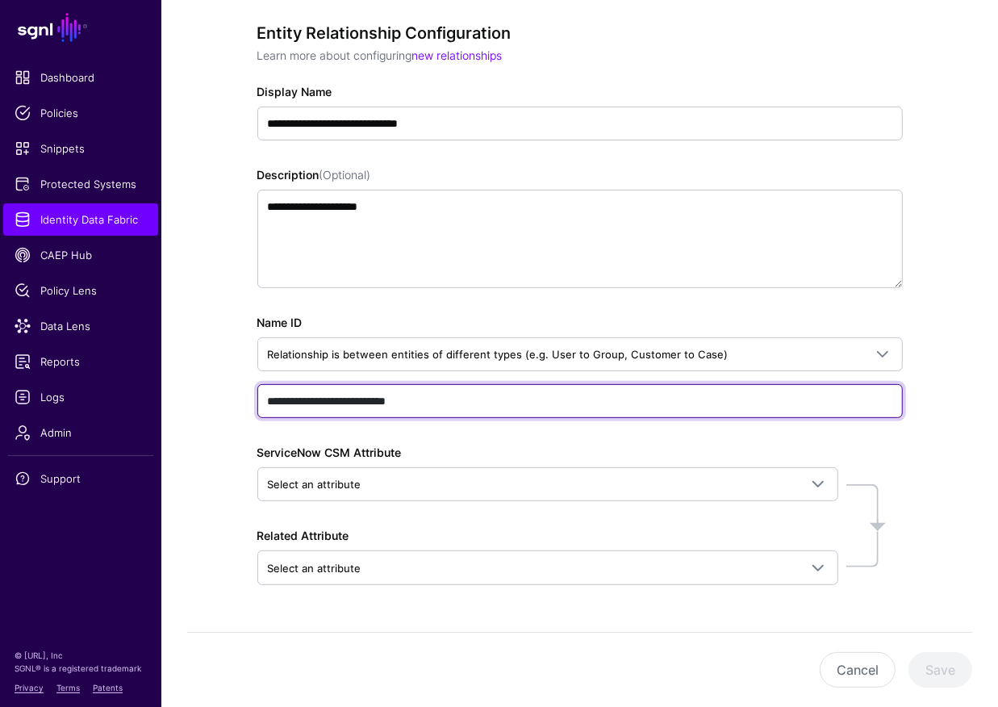
click at [521, 398] on input "**********" at bounding box center [579, 401] width 645 height 34
drag, startPoint x: 520, startPoint y: 399, endPoint x: 160, endPoint y: 394, distance: 360.7
click at [160, 394] on main "**********" at bounding box center [499, 303] width 998 height 899
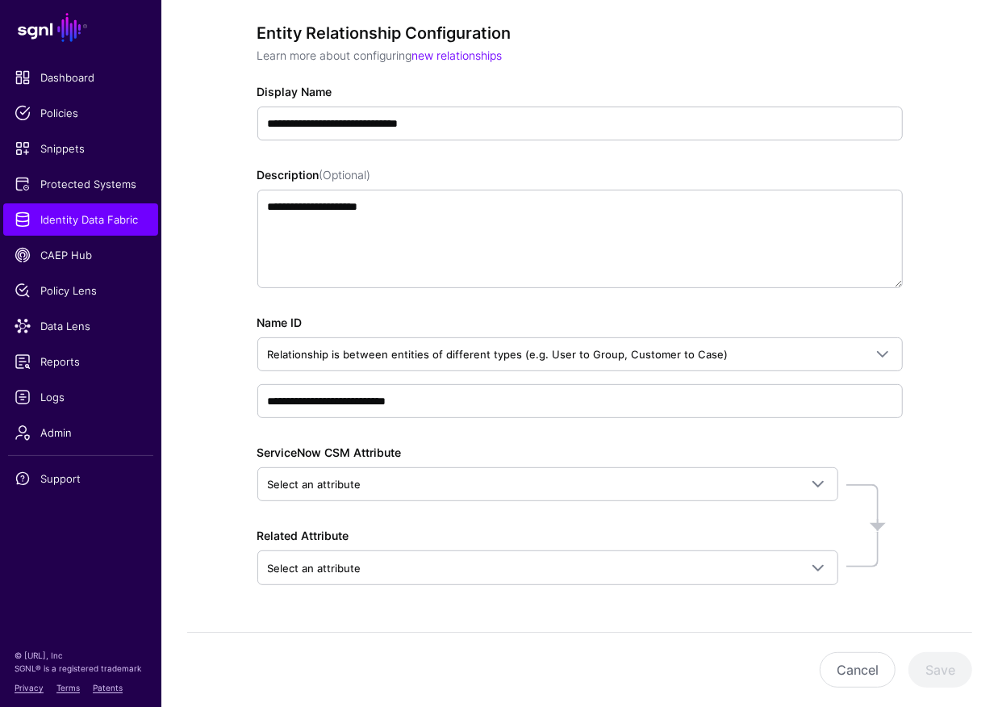
drag, startPoint x: 610, startPoint y: 587, endPoint x: 623, endPoint y: 591, distance: 13.8
click at [610, 587] on div "**********" at bounding box center [579, 326] width 645 height 607
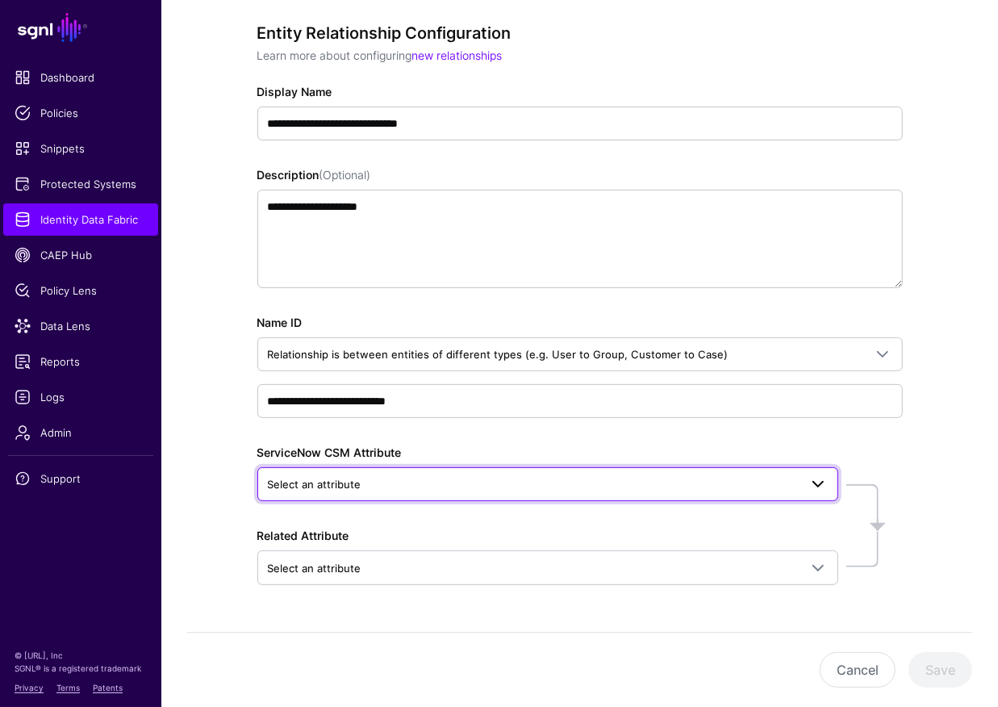
click at [695, 480] on span "Select an attribute" at bounding box center [533, 484] width 531 height 18
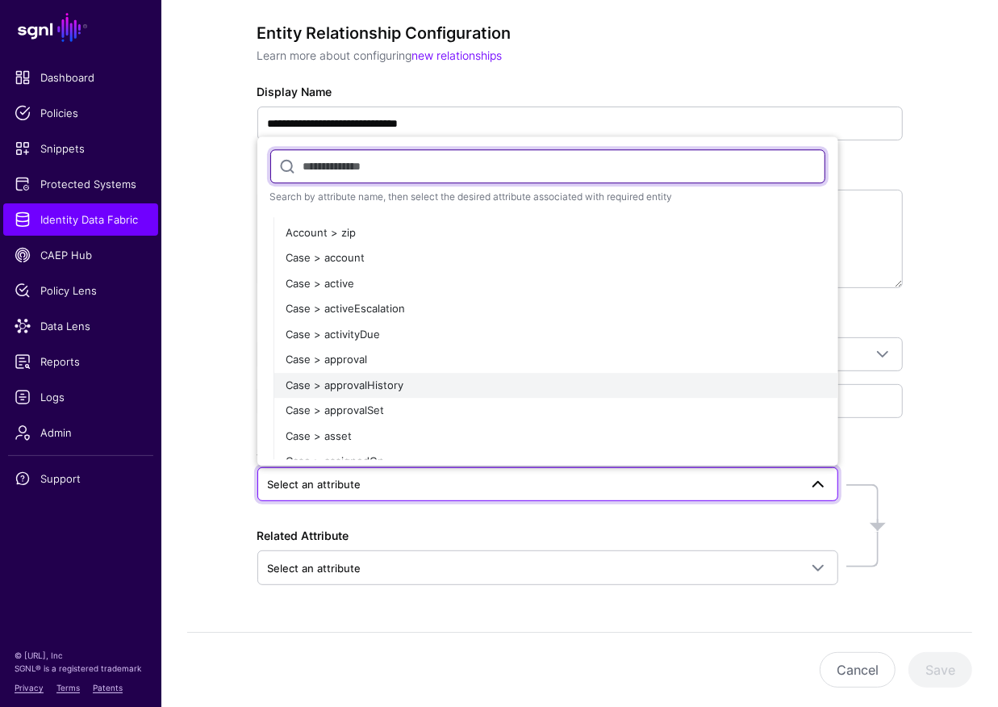
scroll to position [824, 0]
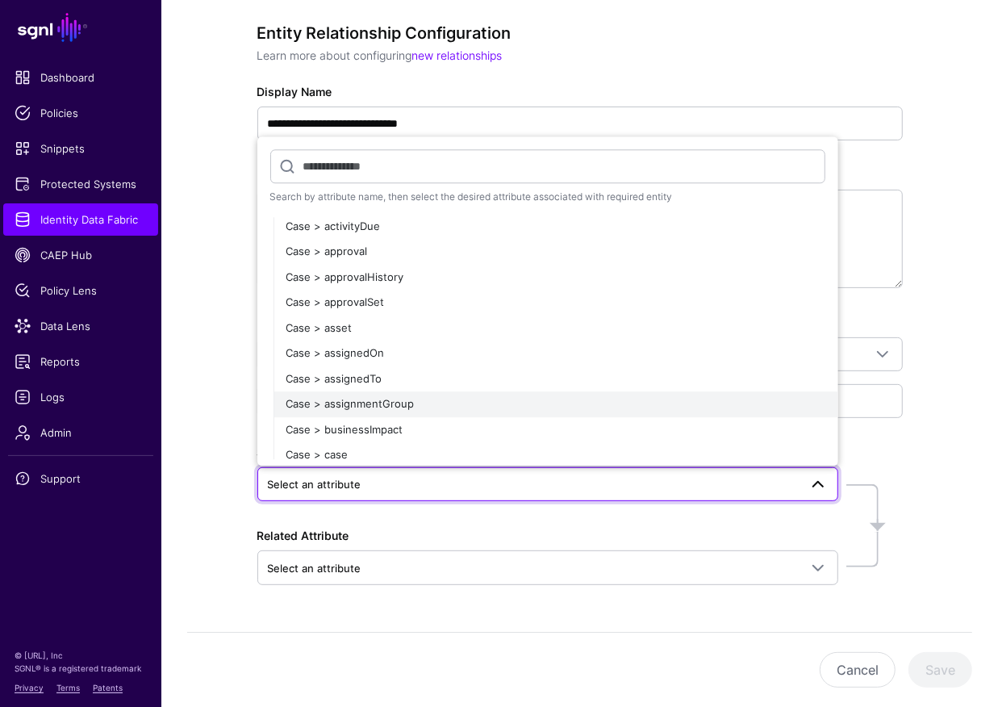
click at [461, 398] on div "Case > assignmentGroup" at bounding box center [555, 405] width 539 height 16
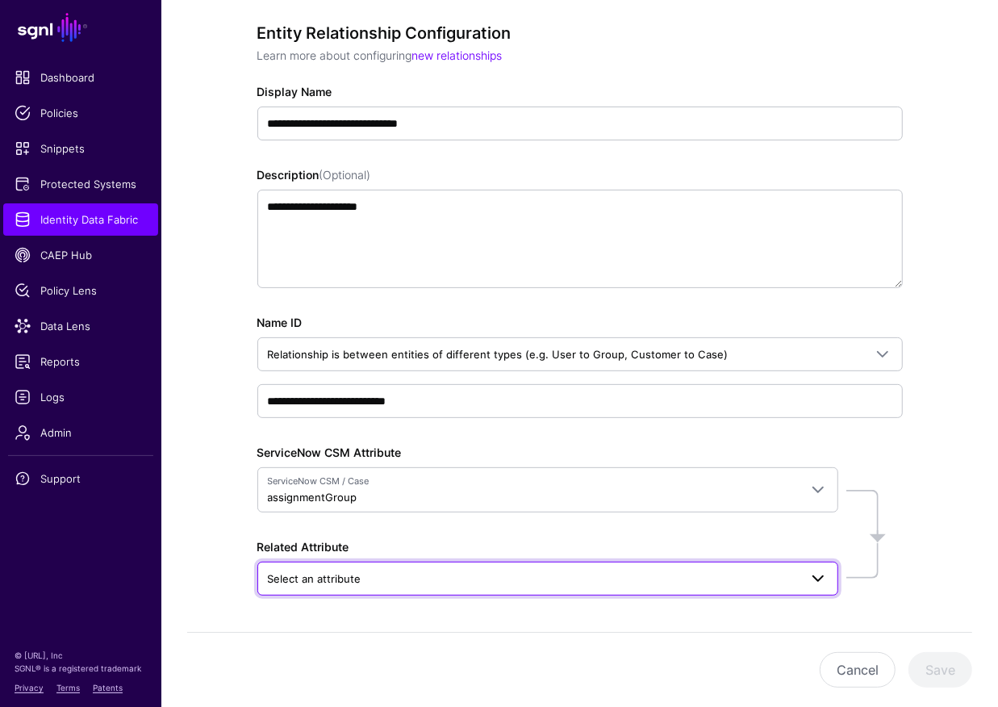
click at [468, 578] on span "Select an attribute" at bounding box center [533, 579] width 531 height 18
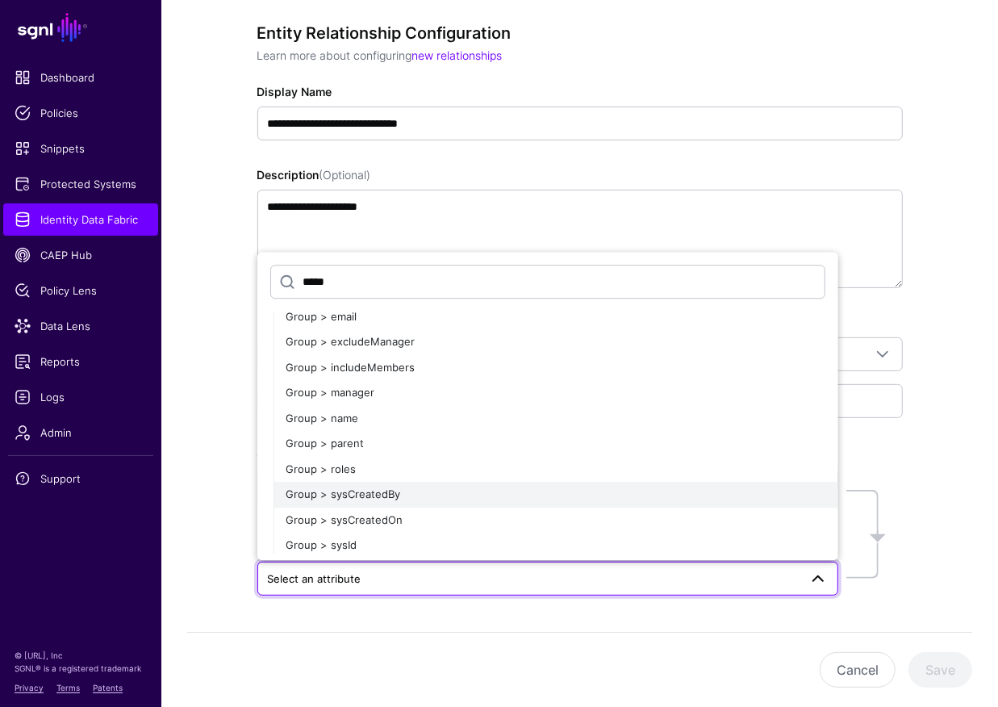
scroll to position [1806, 0]
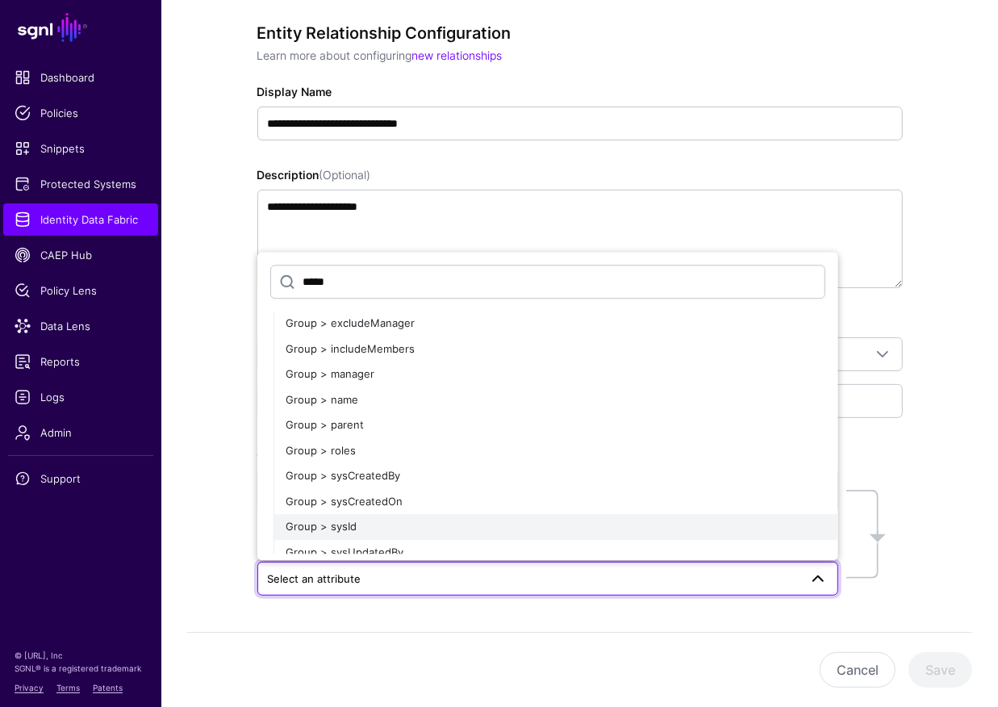
type input "*****"
click at [352, 524] on span "Group > sysId" at bounding box center [321, 526] width 71 height 13
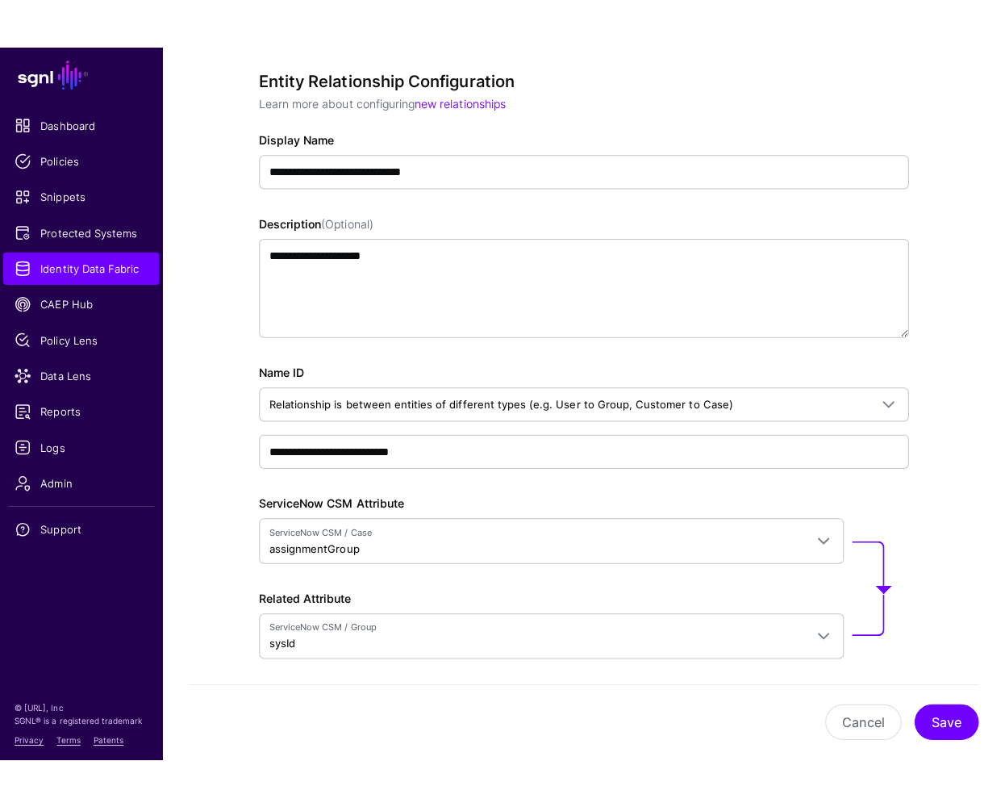
scroll to position [41, 0]
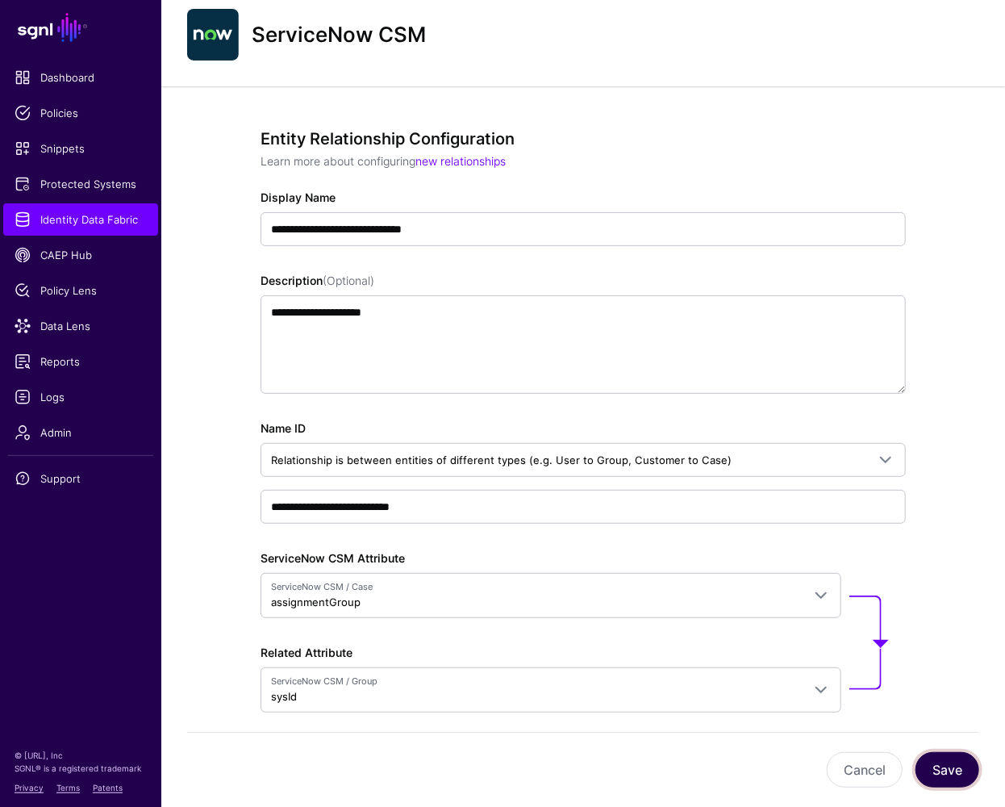
click at [946, 621] on button "Save" at bounding box center [948, 769] width 64 height 35
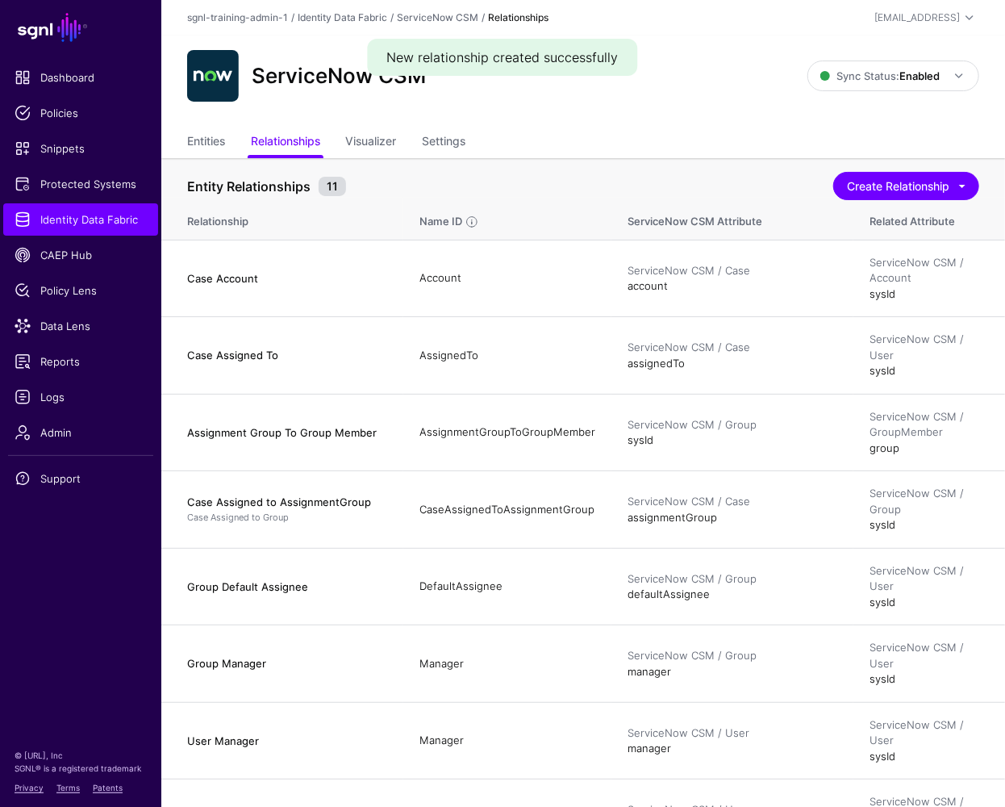
click at [228, 134] on ul "Entities Relationships Visualizer Settings" at bounding box center [583, 142] width 792 height 31
drag, startPoint x: 208, startPoint y: 136, endPoint x: 216, endPoint y: 140, distance: 9.0
click at [208, 136] on link "Entities" at bounding box center [206, 142] width 38 height 31
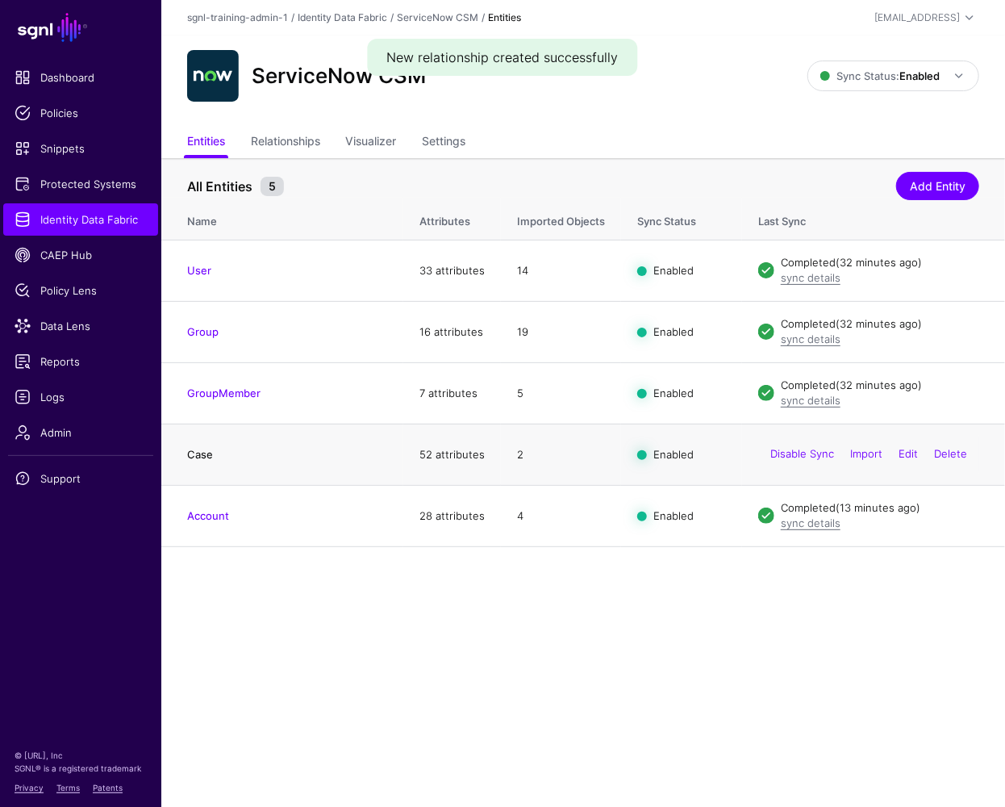
click at [207, 450] on link "Case" at bounding box center [200, 454] width 26 height 13
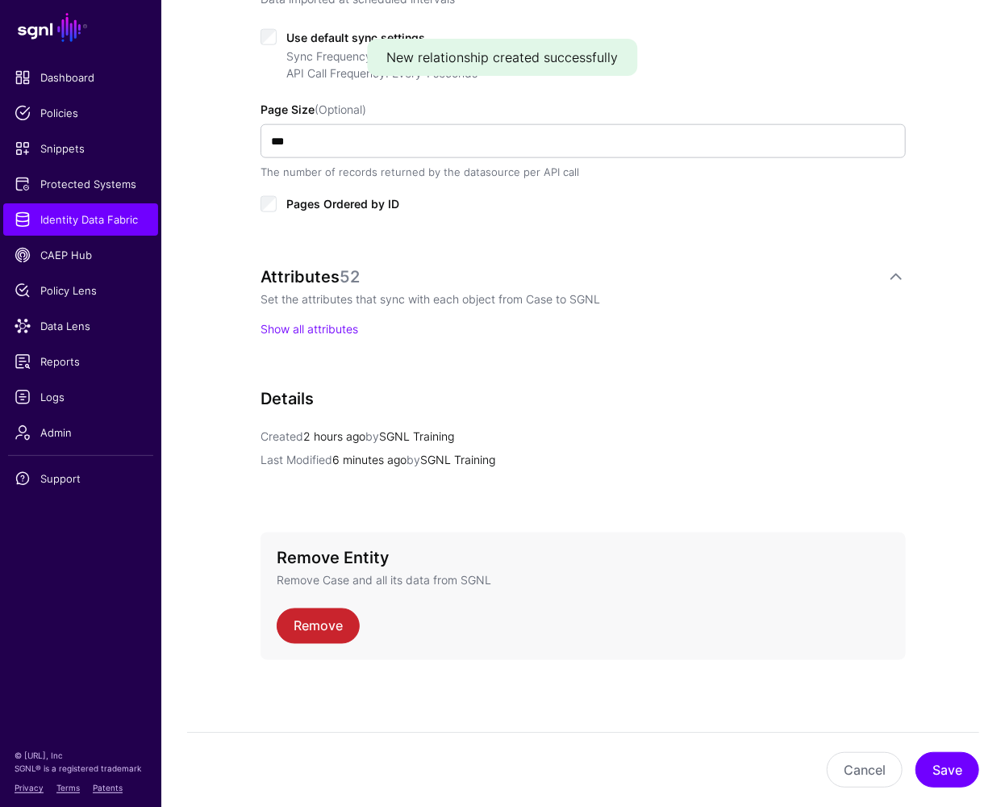
scroll to position [616, 0]
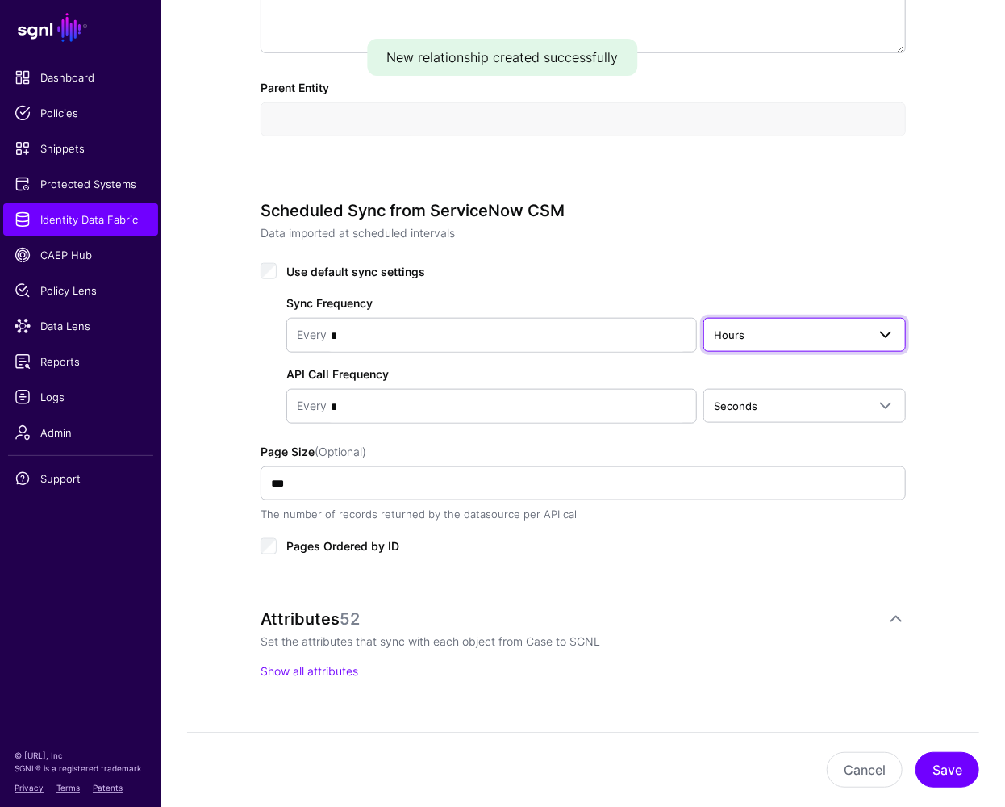
click at [767, 342] on link "Hours" at bounding box center [805, 335] width 203 height 34
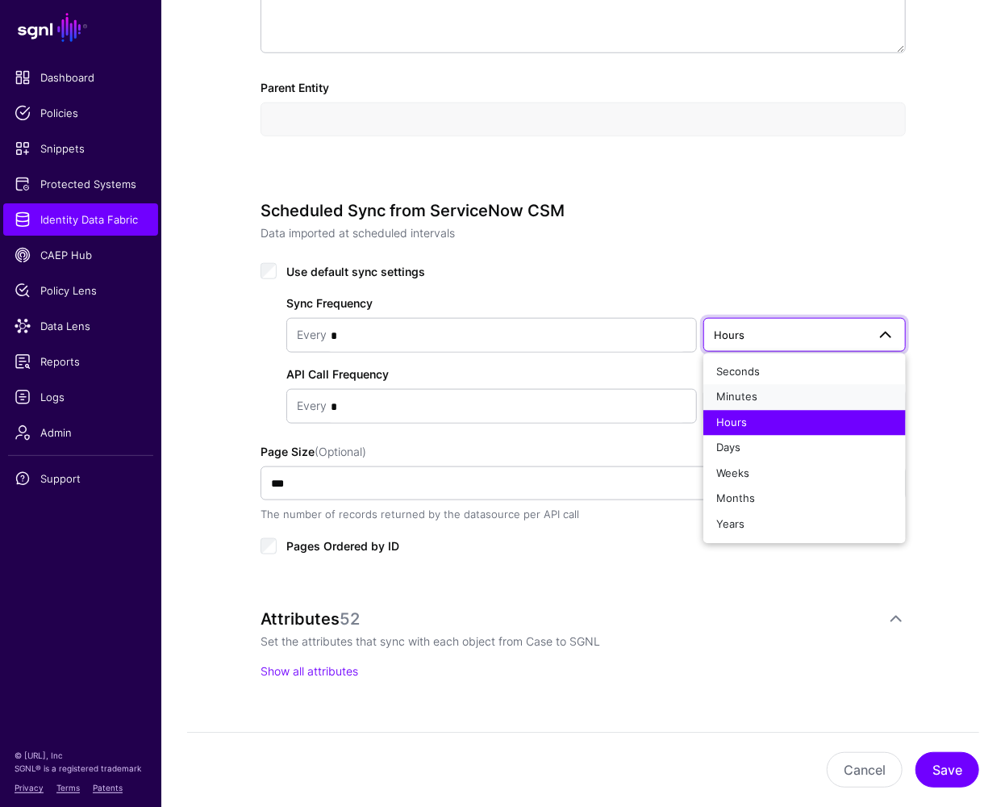
drag, startPoint x: 745, startPoint y: 385, endPoint x: 748, endPoint y: 405, distance: 20.4
click at [745, 385] on button "Minutes" at bounding box center [805, 398] width 203 height 26
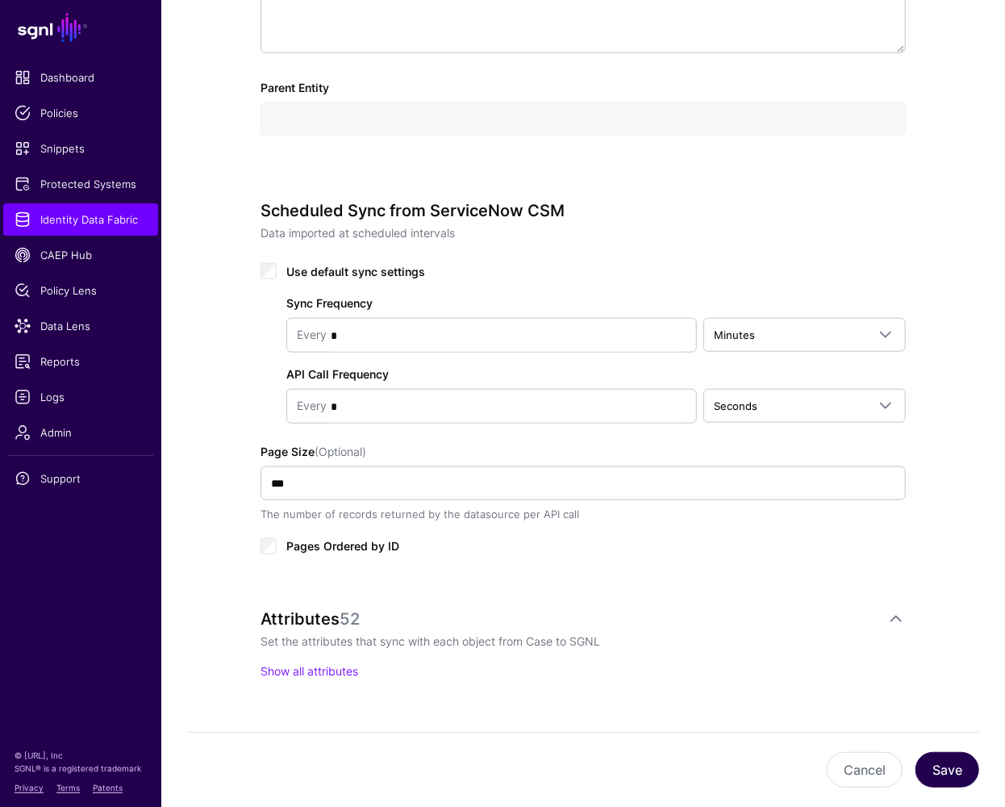
drag, startPoint x: 978, startPoint y: 766, endPoint x: 970, endPoint y: 762, distance: 8.7
click at [977, 621] on div "Cancel Save" at bounding box center [583, 769] width 844 height 75
drag, startPoint x: 958, startPoint y: 766, endPoint x: 958, endPoint y: 745, distance: 21.8
click at [958, 621] on button "Save" at bounding box center [948, 769] width 64 height 35
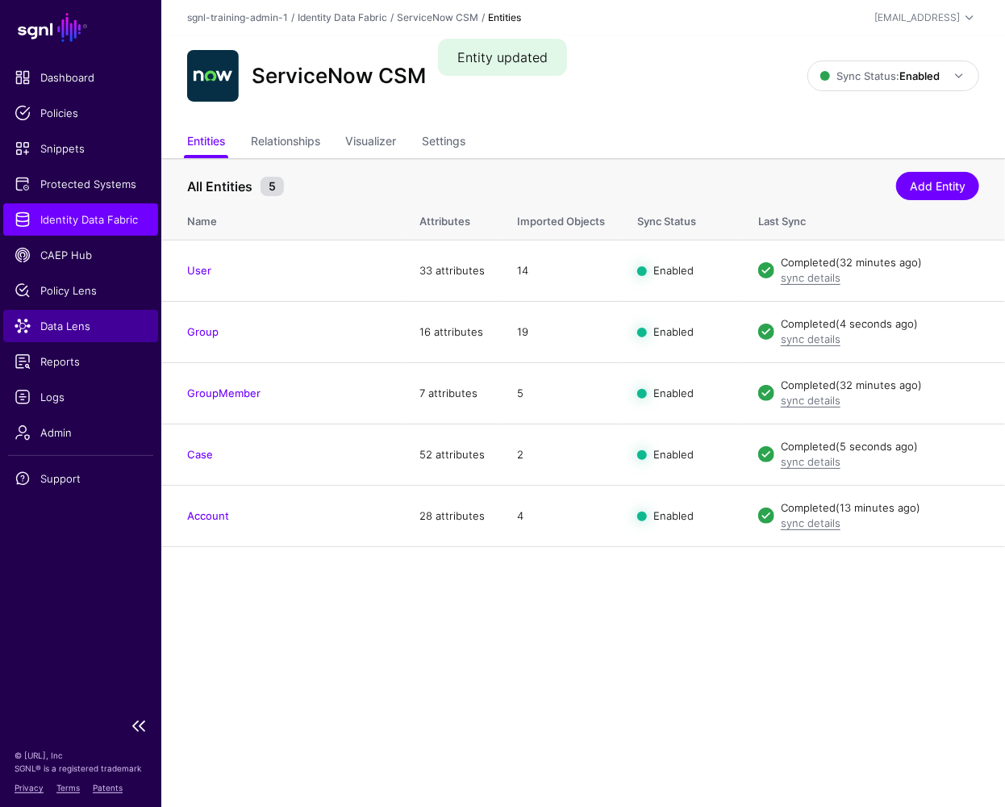
click at [49, 328] on span "Data Lens" at bounding box center [81, 326] width 132 height 16
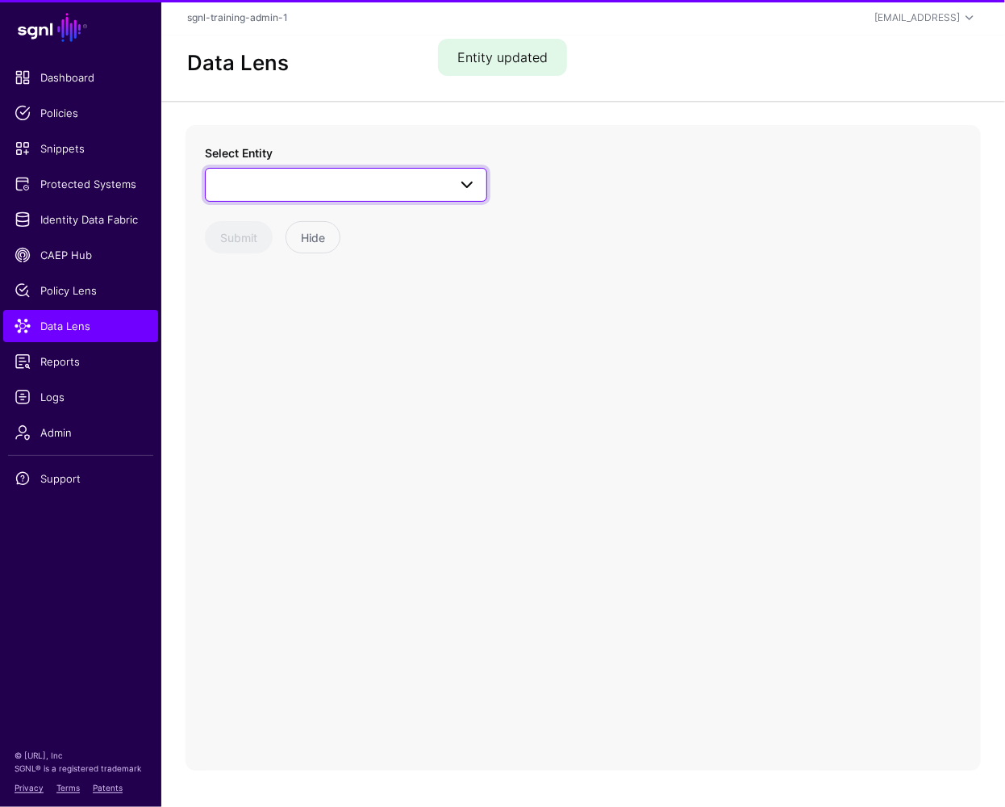
click at [318, 183] on span at bounding box center [345, 184] width 261 height 19
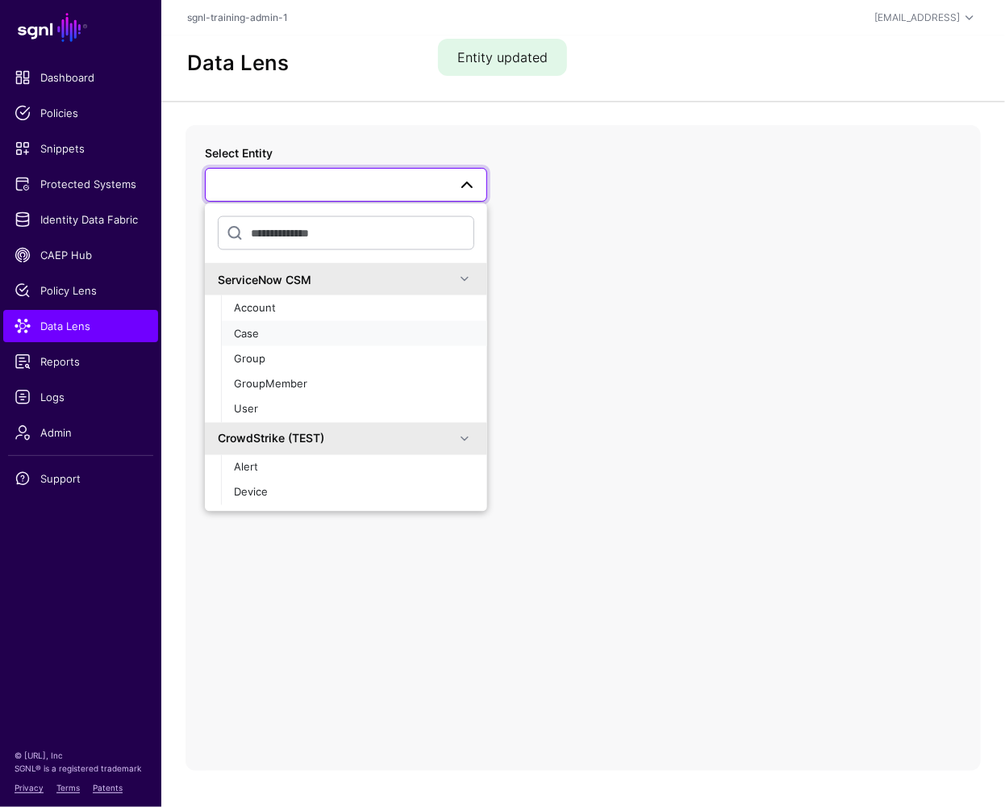
click at [248, 337] on span "Case" at bounding box center [246, 332] width 25 height 13
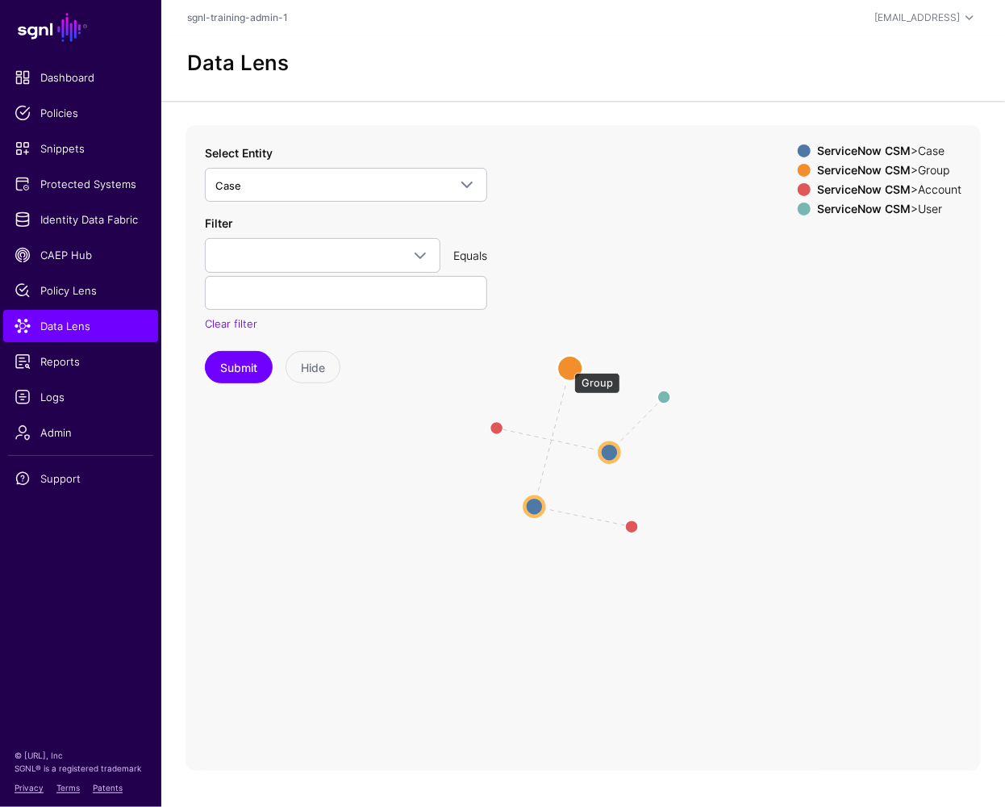
click at [566, 365] on circle at bounding box center [570, 369] width 26 height 26
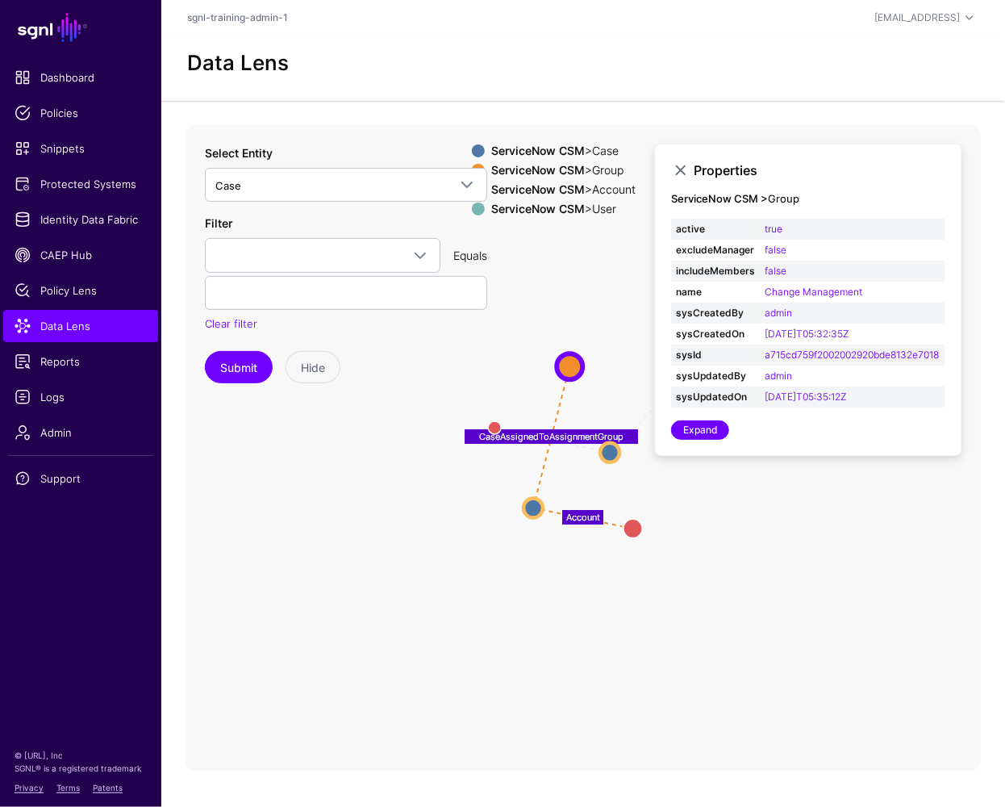
click at [723, 621] on icon "AssignedTo Account CaseAssignedToAssignmentGroup Account User User Account Acco…" at bounding box center [583, 447] width 795 height 645
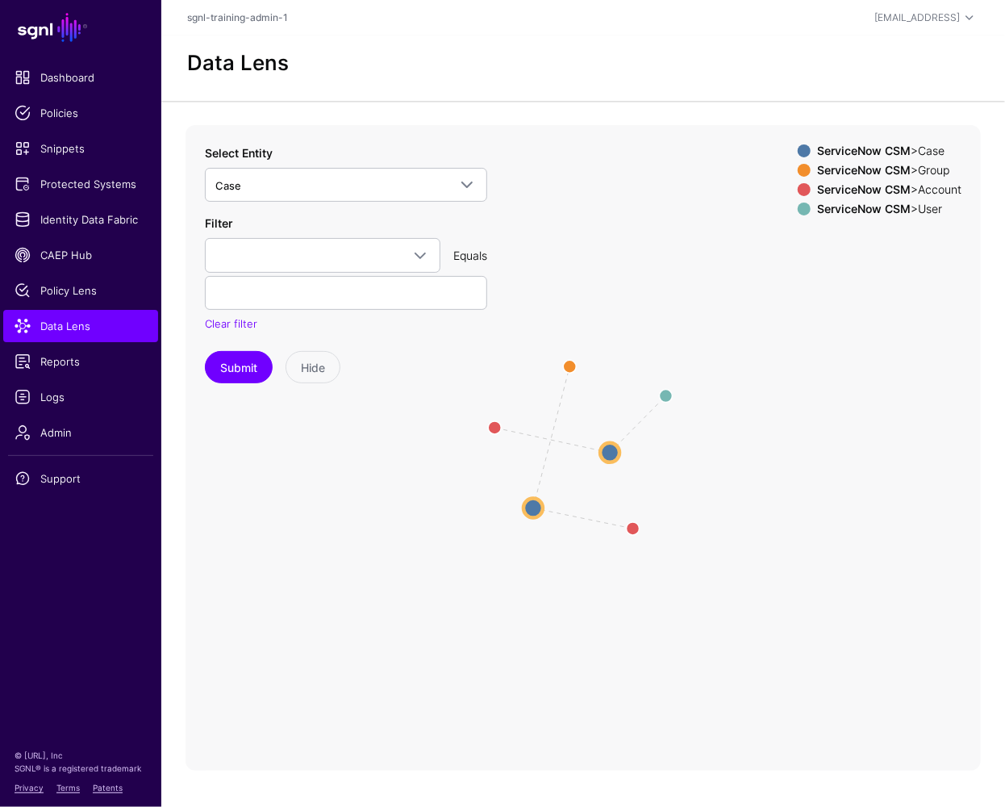
click at [539, 621] on icon "AssignedTo Account CaseAssignedToAssignmentGroup Account User User Account Acco…" at bounding box center [583, 447] width 795 height 645
drag, startPoint x: 601, startPoint y: 449, endPoint x: 575, endPoint y: 406, distance: 49.9
click at [586, 455] on circle at bounding box center [586, 454] width 19 height 19
drag, startPoint x: 563, startPoint y: 353, endPoint x: 461, endPoint y: 544, distance: 216.6
click at [450, 550] on circle at bounding box center [454, 550] width 26 height 26
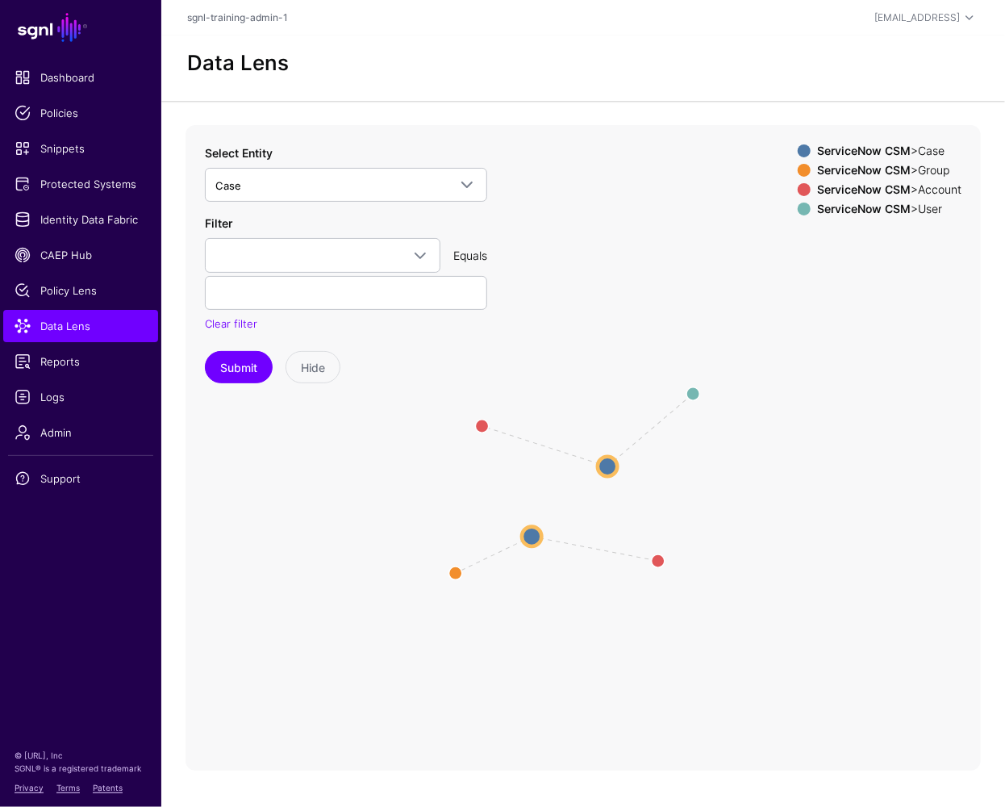
click at [717, 495] on icon "AssignedTo Account CaseAssignedToAssignmentGroup Account User User Account Acco…" at bounding box center [583, 447] width 795 height 645
